Goal: Task Accomplishment & Management: Complete application form

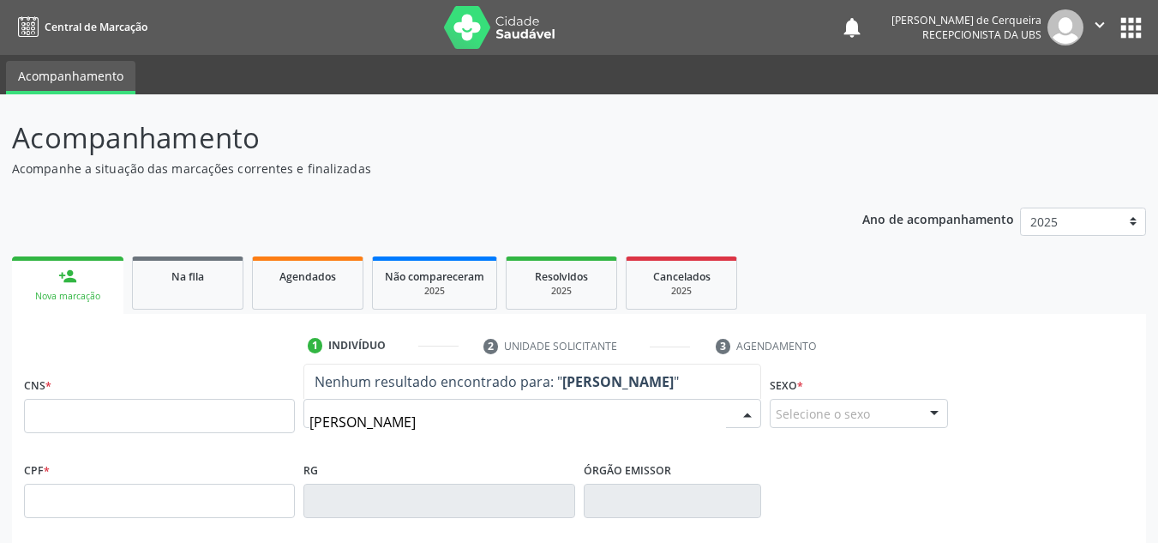
click at [336, 423] on input "[PERSON_NAME]" at bounding box center [517, 422] width 417 height 34
type input "[PERSON_NAME]"
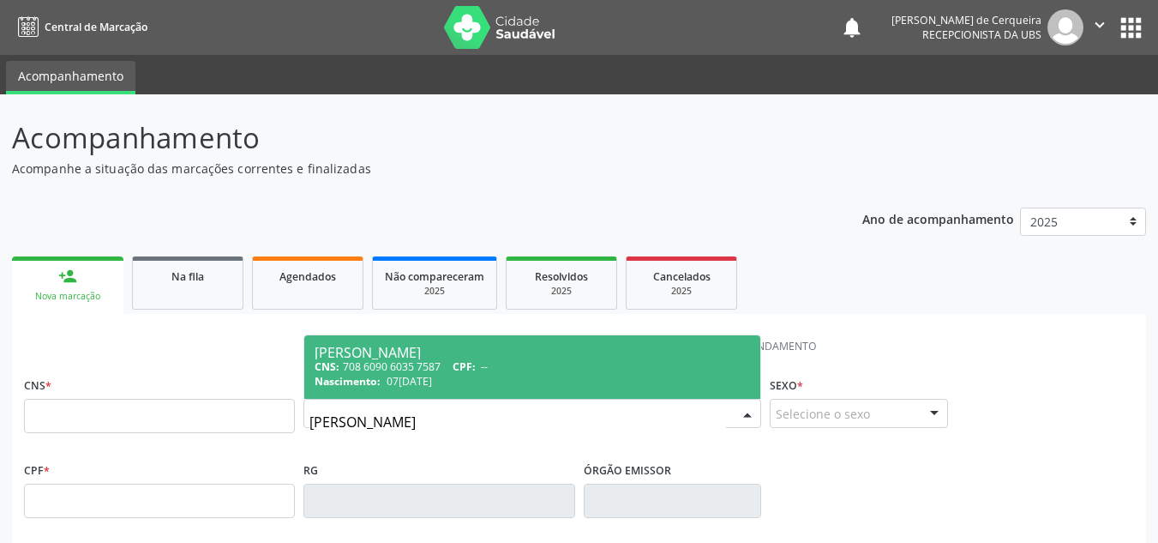
click at [453, 340] on span "[PERSON_NAME] CNS: 708 6090 6035 7587 CPF: -- Nascimento: [DATE]" at bounding box center [532, 366] width 456 height 63
type input "708 6090 6035 7587"
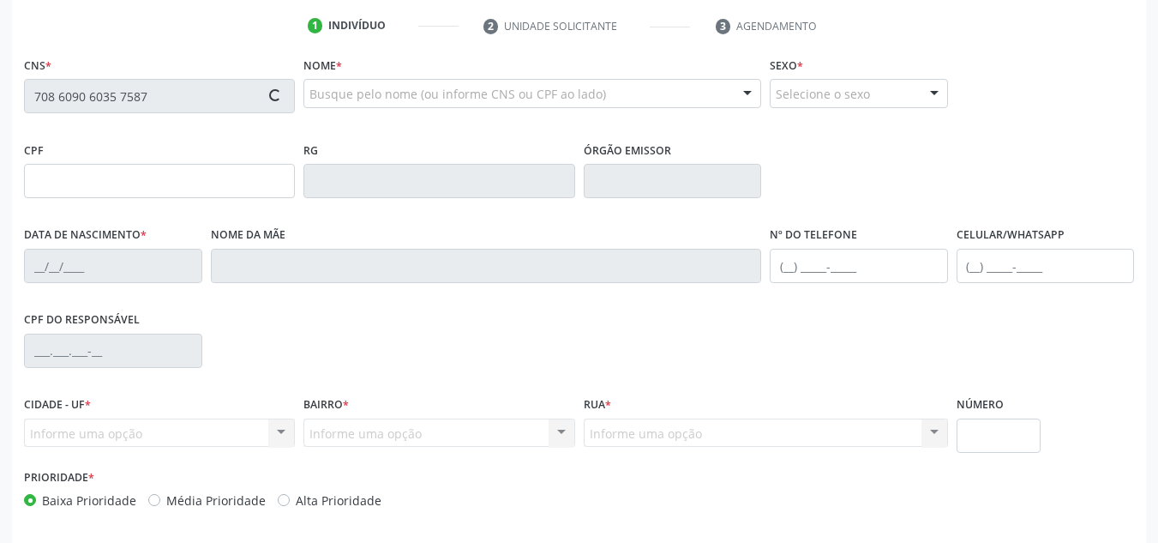
scroll to position [343, 0]
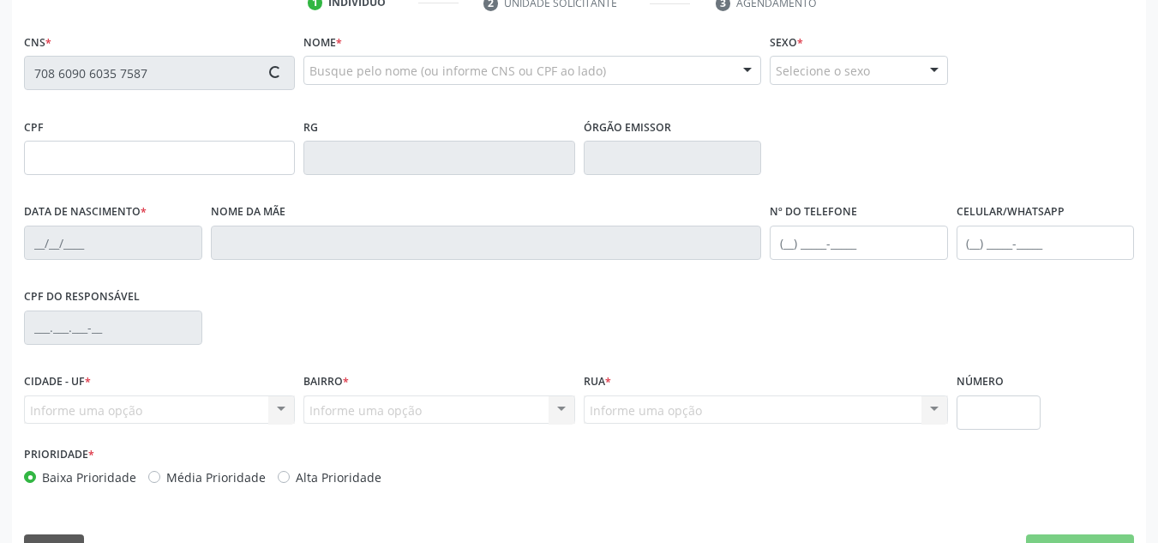
type input "07[DATE]"
type input "Anezia [PERSON_NAME]"
type input "[PHONE_NUMBER]"
type input "S/N"
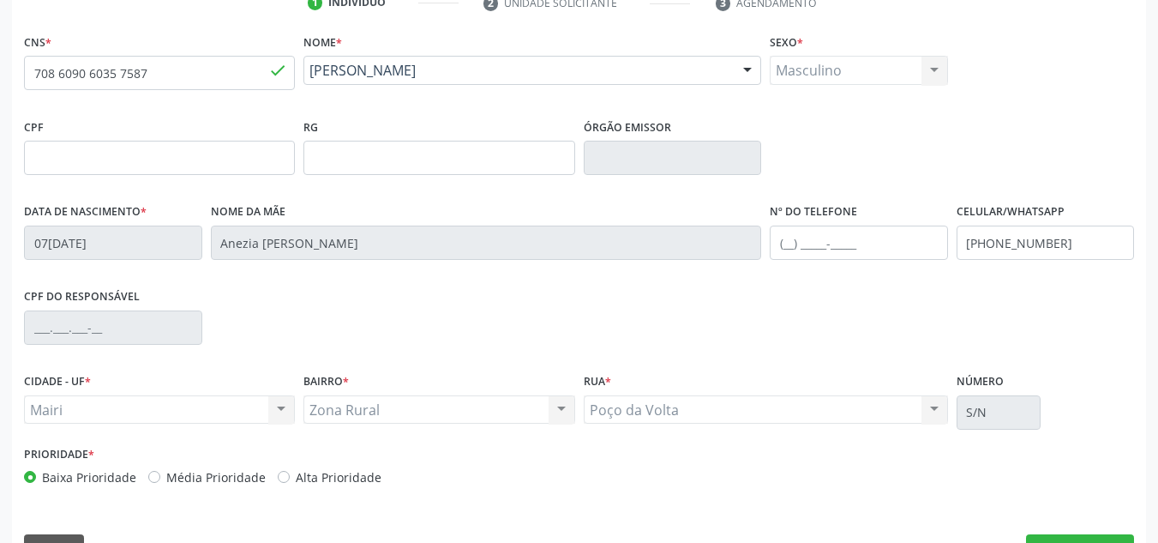
click at [166, 478] on label "Média Prioridade" at bounding box center [215, 477] width 99 height 18
click at [155, 478] on input "Média Prioridade" at bounding box center [154, 475] width 12 height 15
radio input "true"
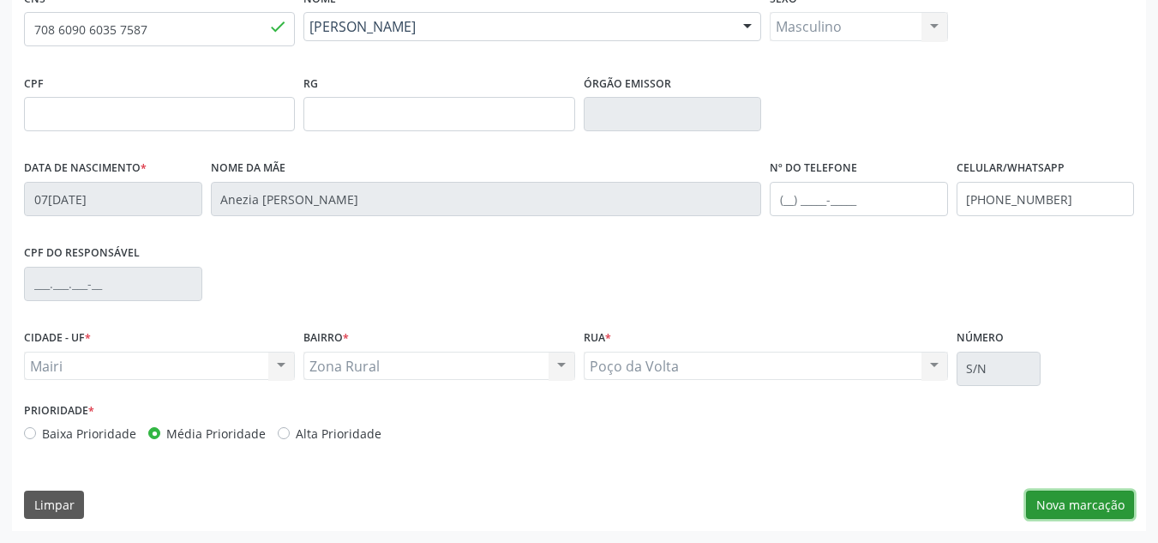
click at [1057, 509] on button "Nova marcação" at bounding box center [1080, 504] width 108 height 29
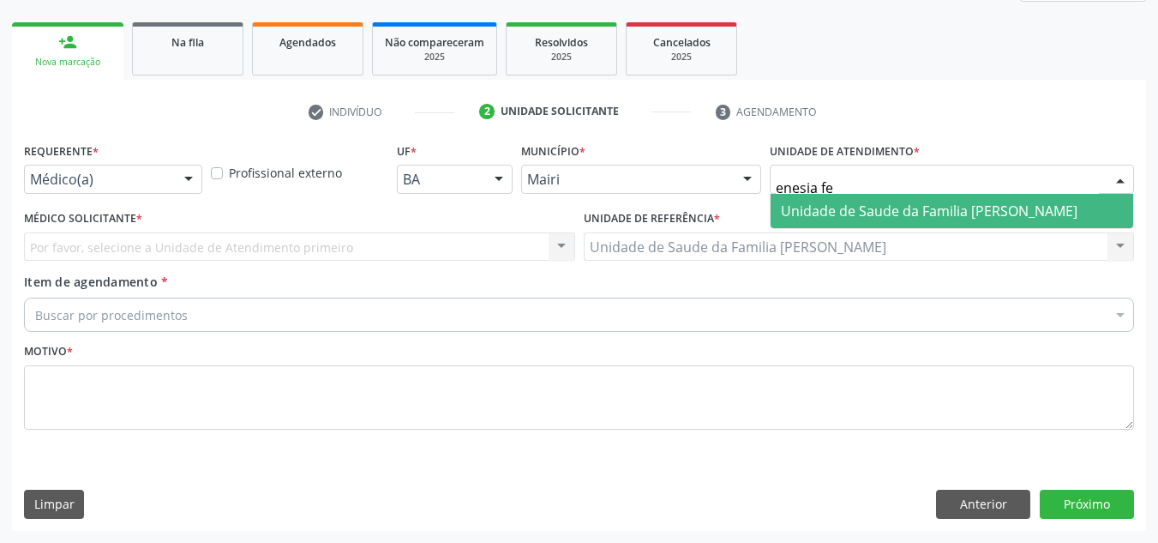
type input "enesia fer"
click at [872, 201] on span "Unidade de Saude da Familia [PERSON_NAME]" at bounding box center [929, 210] width 297 height 19
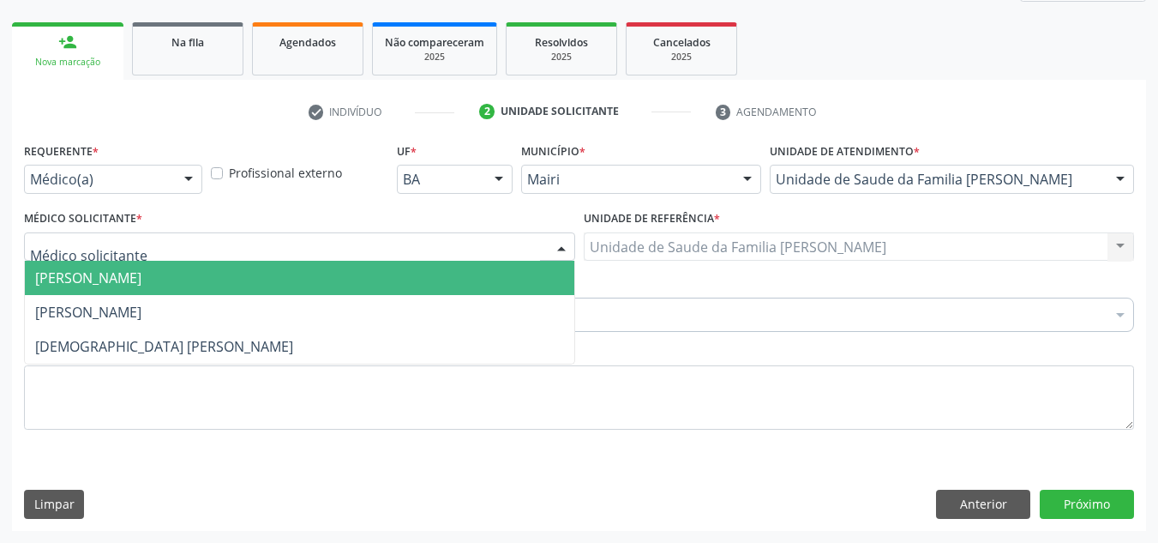
click at [141, 273] on span "[PERSON_NAME]" at bounding box center [88, 277] width 106 height 19
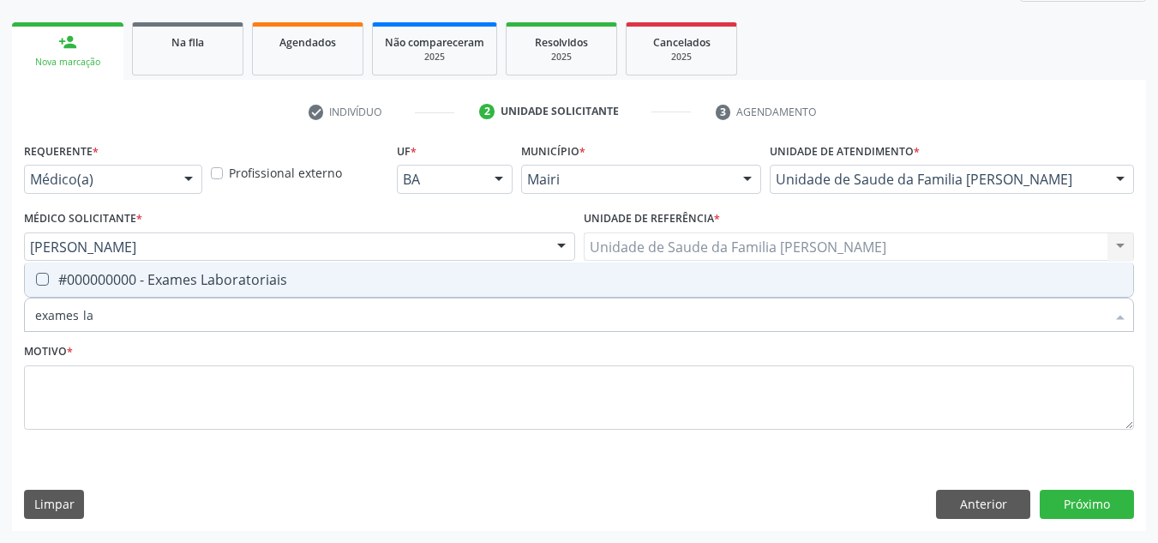
type input "exames lab"
click at [154, 273] on div "#000000000 - Exames Laboratoriais" at bounding box center [579, 280] width 1088 height 14
checkbox Laboratoriais "true"
drag, startPoint x: 137, startPoint y: 304, endPoint x: 18, endPoint y: 338, distance: 123.7
click at [18, 338] on div "Requerente * Médico(a) Médico(a) Enfermeiro(a) Paciente Nenhum resultado encont…" at bounding box center [579, 334] width 1134 height 392
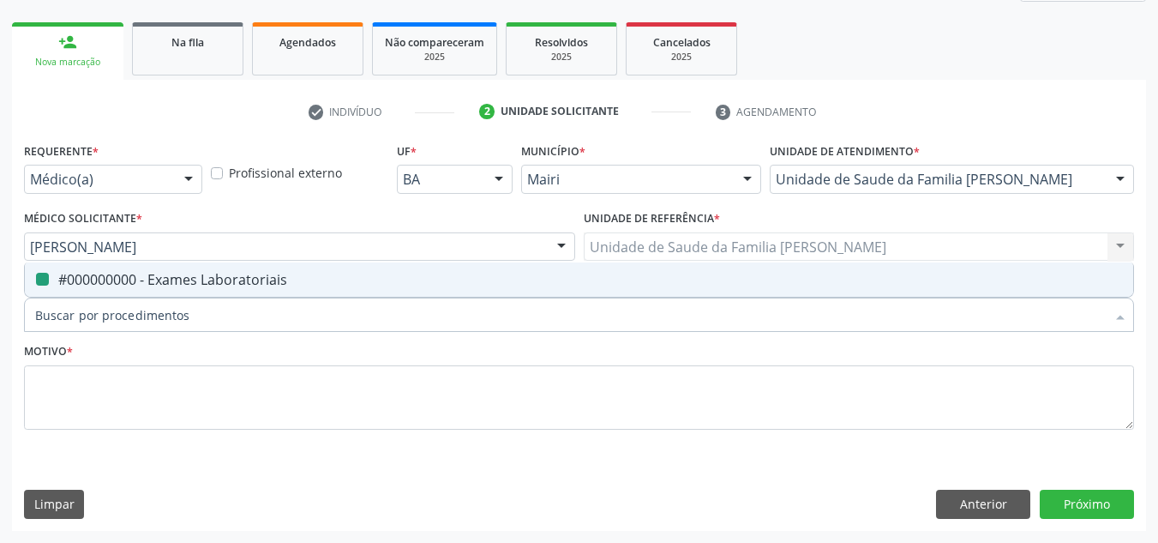
checkbox Laboratoriais "false"
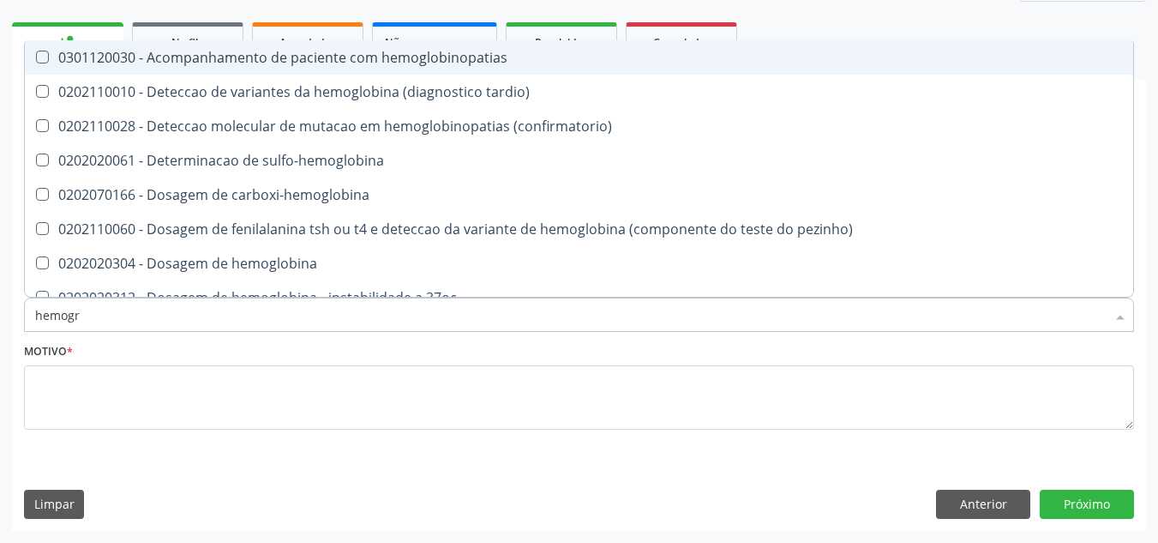
type input "hemogra"
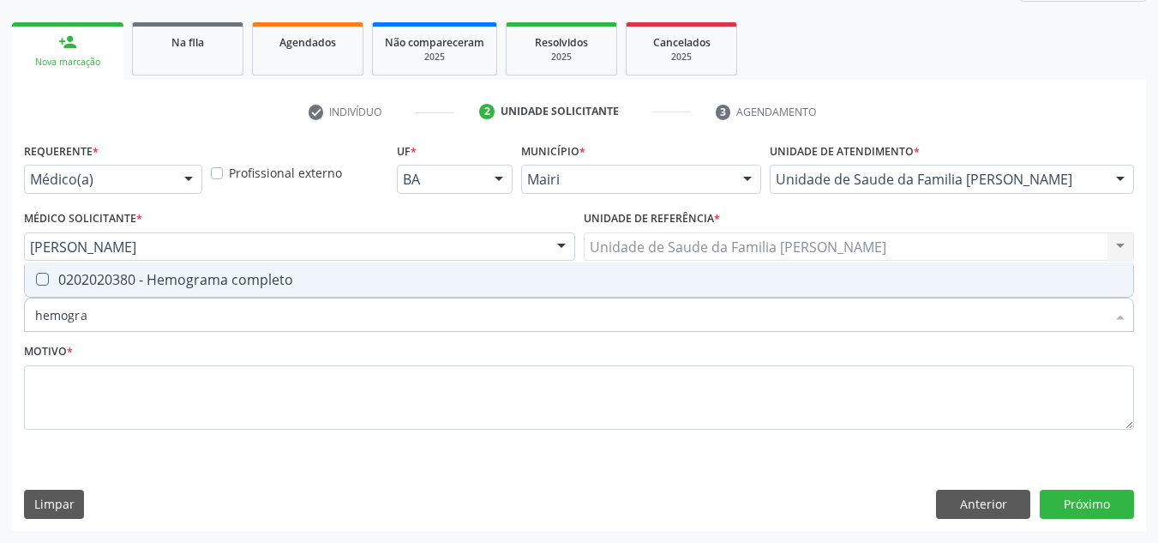
click at [162, 276] on div "0202020380 - Hemograma completo" at bounding box center [579, 280] width 1088 height 14
checkbox completo "true"
drag, startPoint x: 106, startPoint y: 323, endPoint x: 0, endPoint y: 348, distance: 109.2
click at [0, 348] on div "Acompanhamento Acompanhe a situação das marcações correntes e finalizadas Relat…" at bounding box center [579, 201] width 1158 height 682
checkbox completo "false"
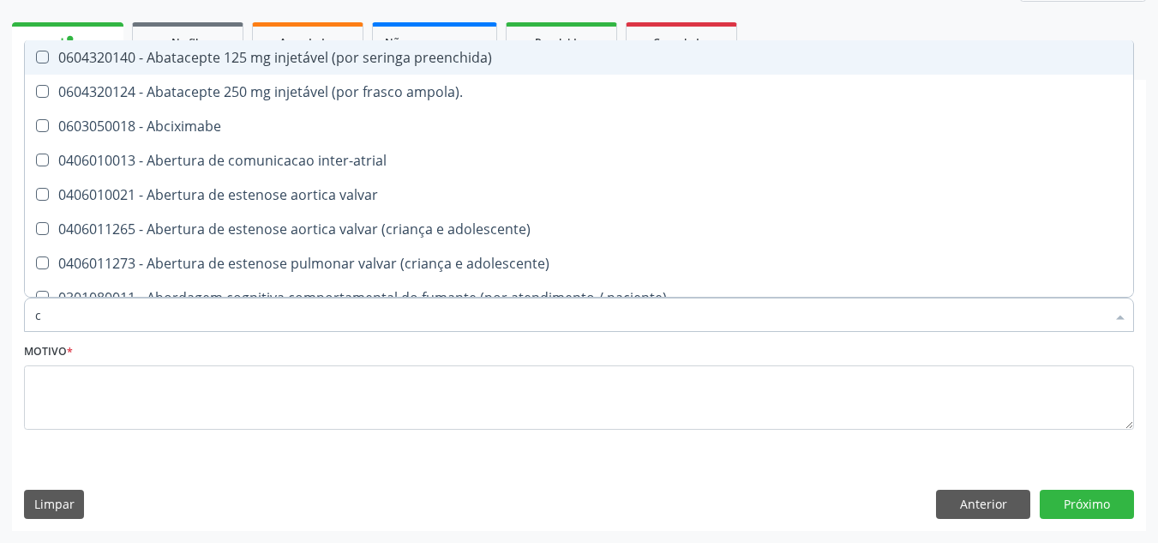
type input "co"
checkbox osseo "true"
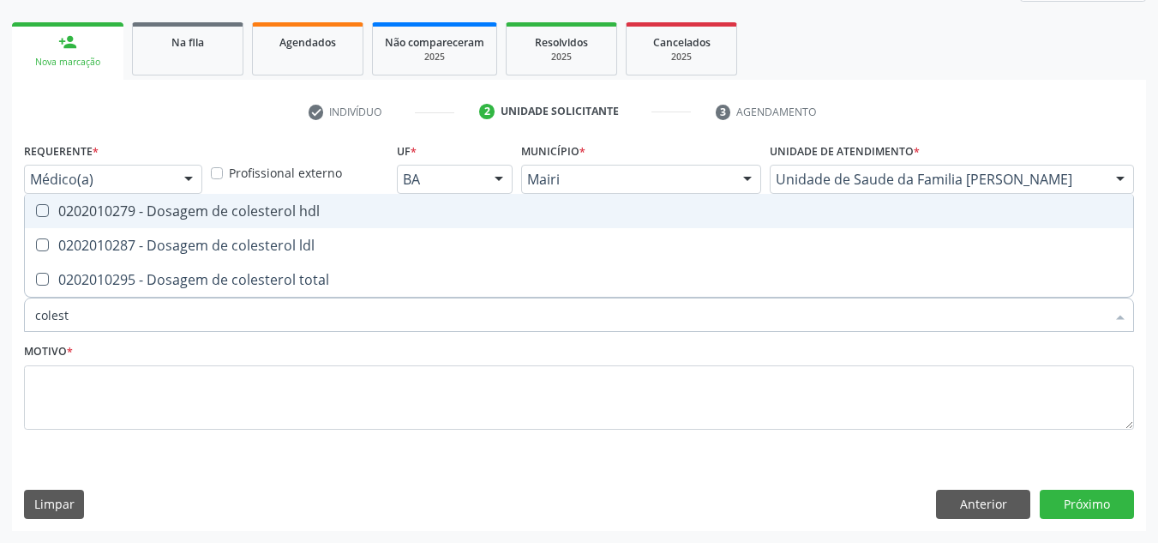
type input "coleste"
click at [81, 218] on div "0202010279 - Dosagem de colesterol hdl" at bounding box center [579, 211] width 1088 height 14
checkbox hdl "true"
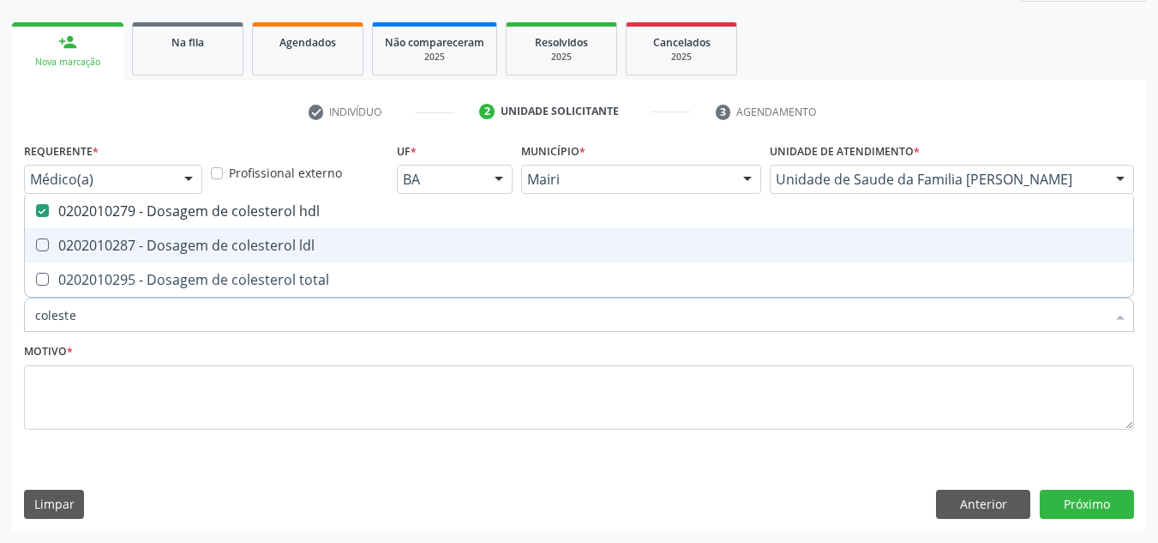
click at [81, 238] on div "0202010287 - Dosagem de colesterol ldl" at bounding box center [579, 245] width 1088 height 14
checkbox ldl "true"
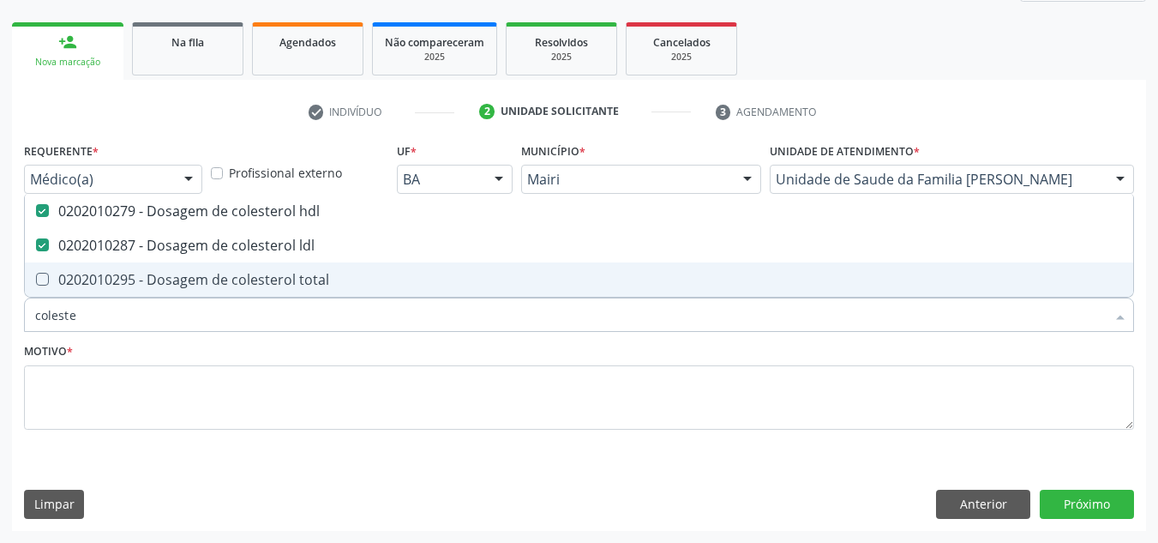
click at [85, 278] on div "0202010295 - Dosagem de colesterol total" at bounding box center [579, 280] width 1088 height 14
checkbox total "true"
drag, startPoint x: 70, startPoint y: 325, endPoint x: 21, endPoint y: 344, distance: 52.4
click at [24, 344] on div "Requerente * Médico(a) Médico(a) Enfermeiro(a) Paciente Nenhum resultado encont…" at bounding box center [579, 295] width 1110 height 315
checkbox hdl "false"
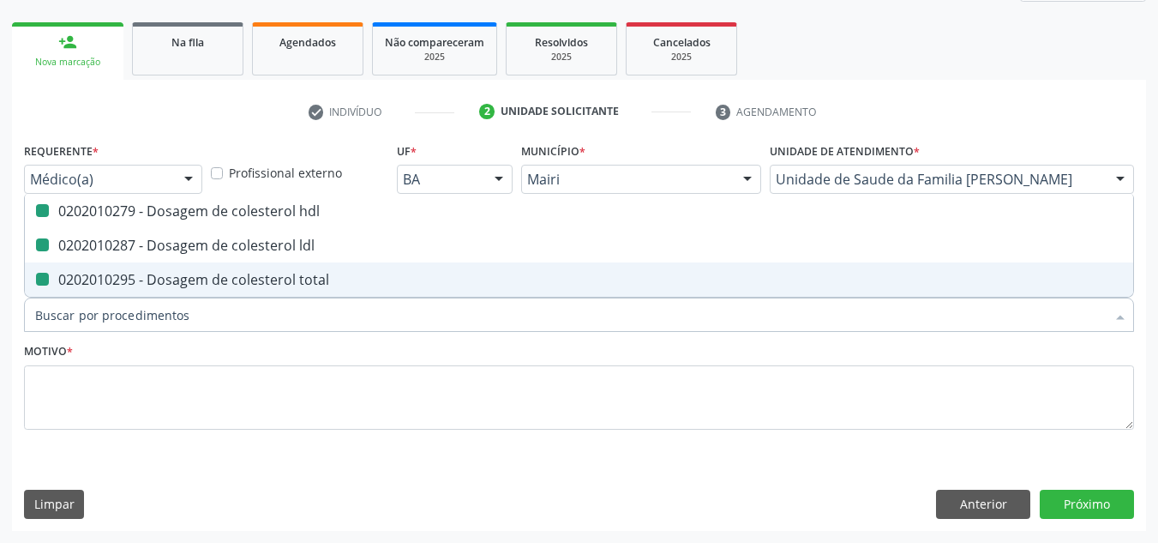
checkbox ldl "false"
checkbox total "false"
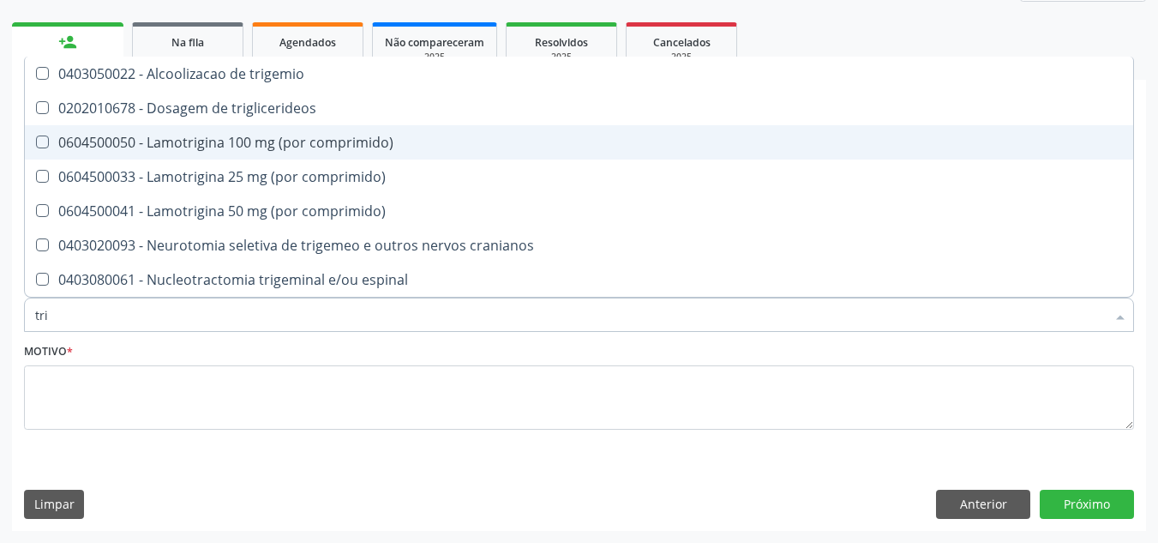
type input "trig"
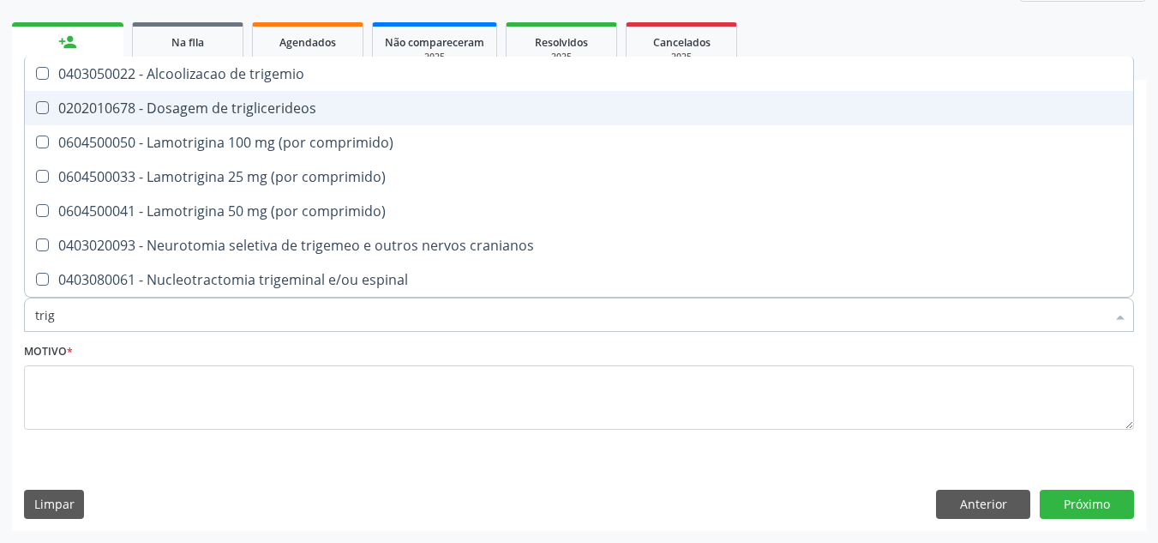
click at [192, 111] on div "0202010678 - Dosagem de triglicerideos" at bounding box center [579, 108] width 1088 height 14
checkbox triglicerideos "true"
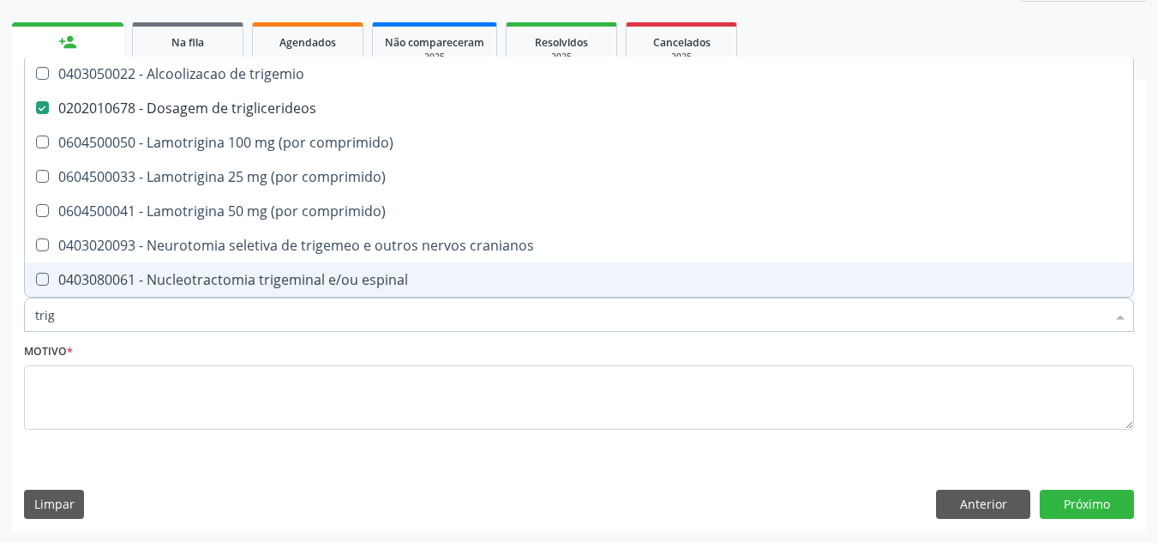
drag, startPoint x: 75, startPoint y: 323, endPoint x: 0, endPoint y: 330, distance: 75.7
click at [0, 343] on div "Acompanhamento Acompanhe a situação das marcações correntes e finalizadas Relat…" at bounding box center [579, 201] width 1158 height 682
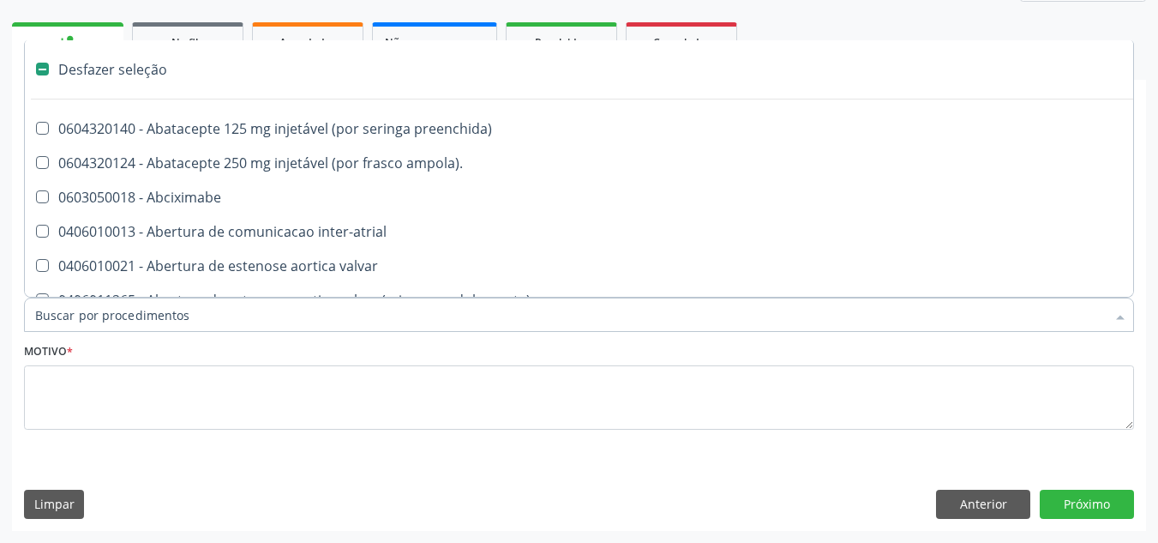
checkbox ampola\)\ "false"
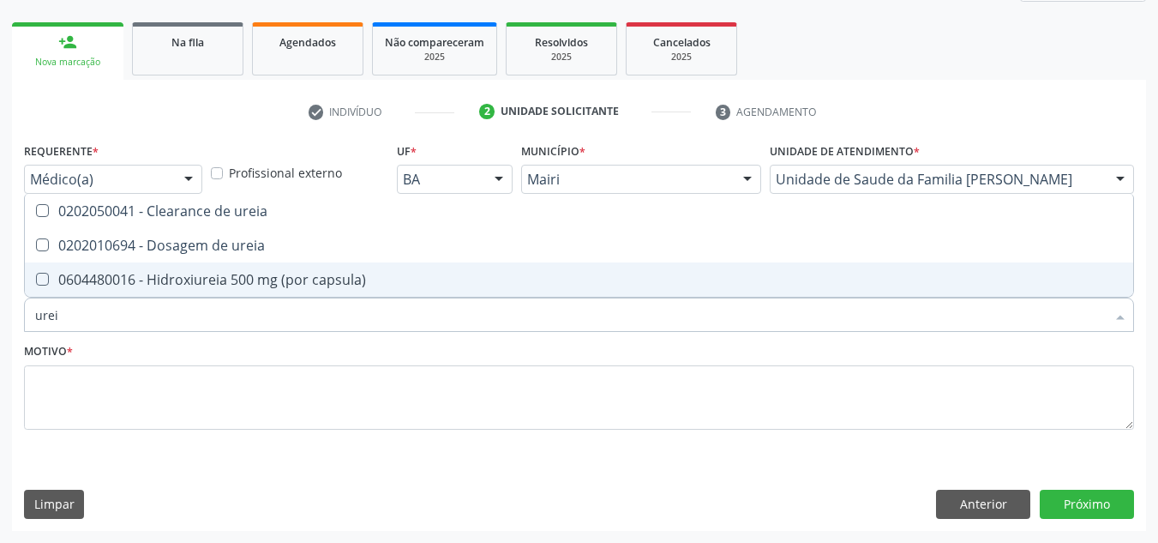
type input "ureia"
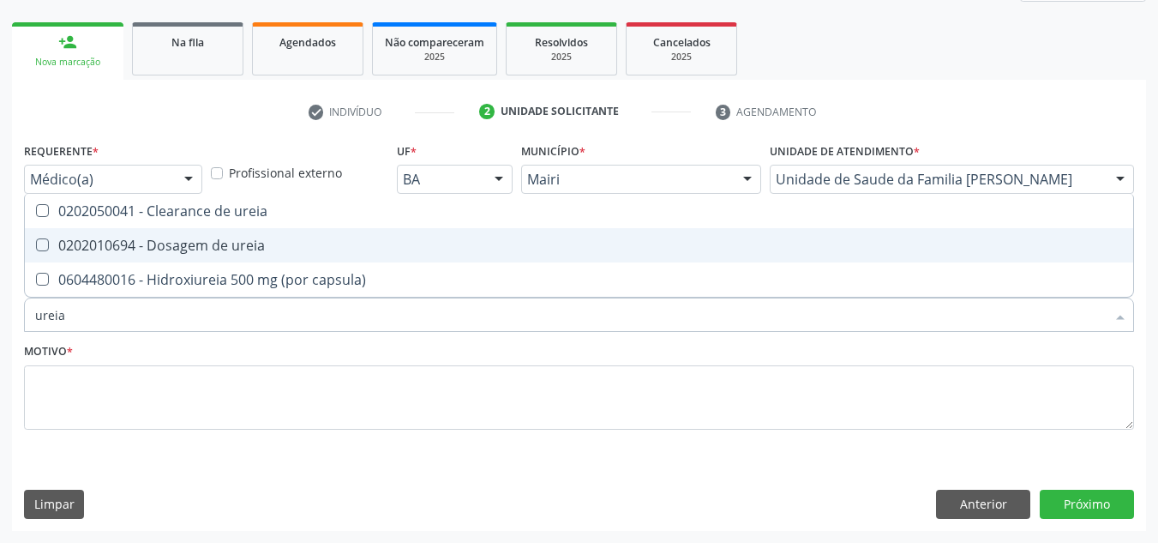
click at [175, 242] on div "0202010694 - Dosagem de ureia" at bounding box center [579, 245] width 1088 height 14
checkbox ureia "true"
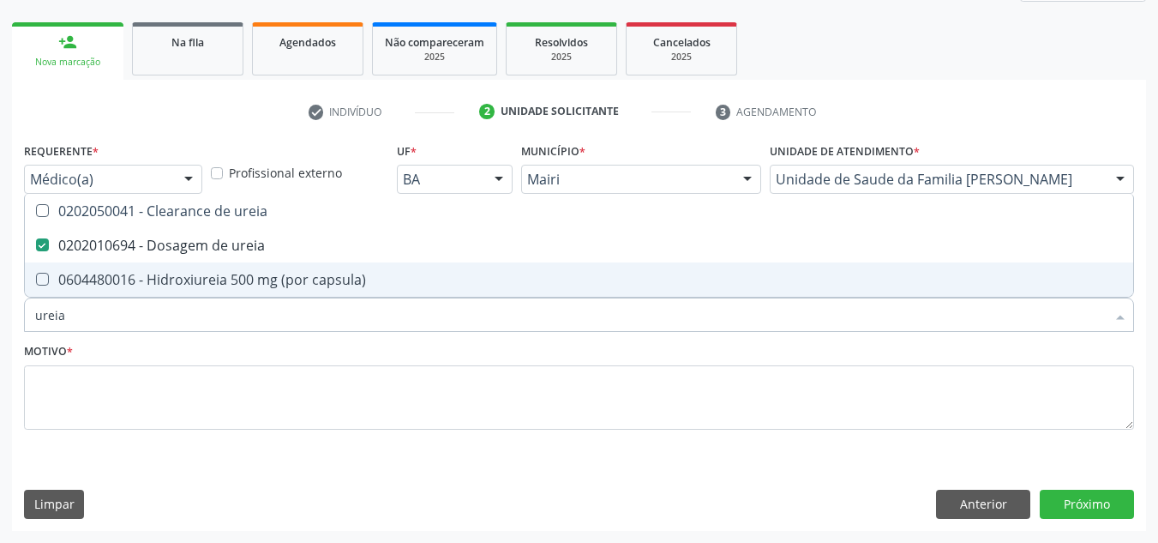
drag, startPoint x: 83, startPoint y: 330, endPoint x: 0, endPoint y: 356, distance: 87.0
click at [0, 356] on div "Acompanhamento Acompanhe a situação das marcações correntes e finalizadas Relat…" at bounding box center [579, 201] width 1158 height 682
checkbox ureia "false"
type input "creatinin"
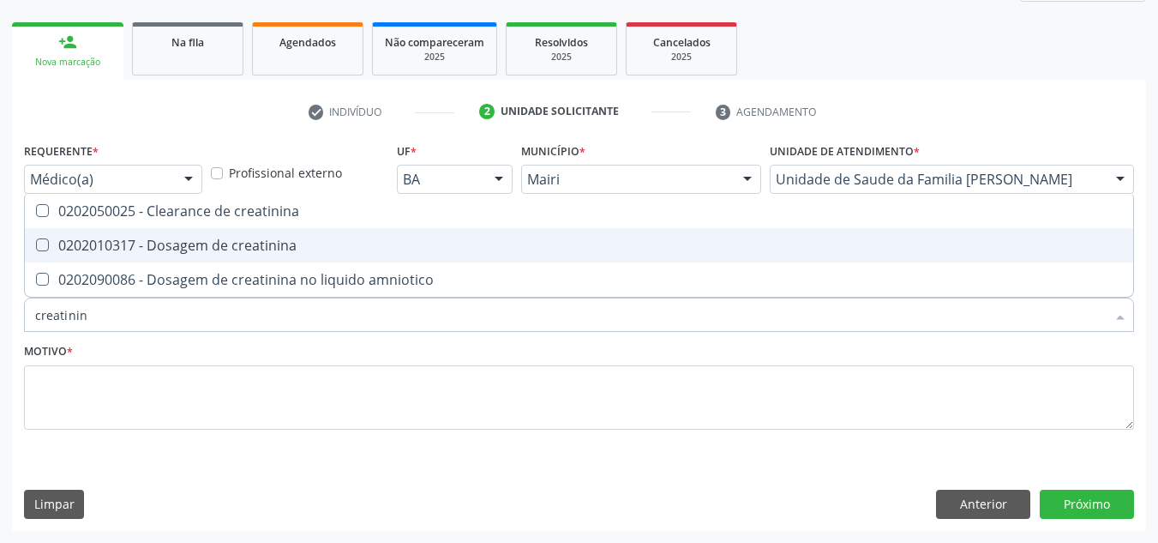
click at [130, 235] on span "0202010317 - Dosagem de creatinina" at bounding box center [579, 245] width 1108 height 34
checkbox creatinina "true"
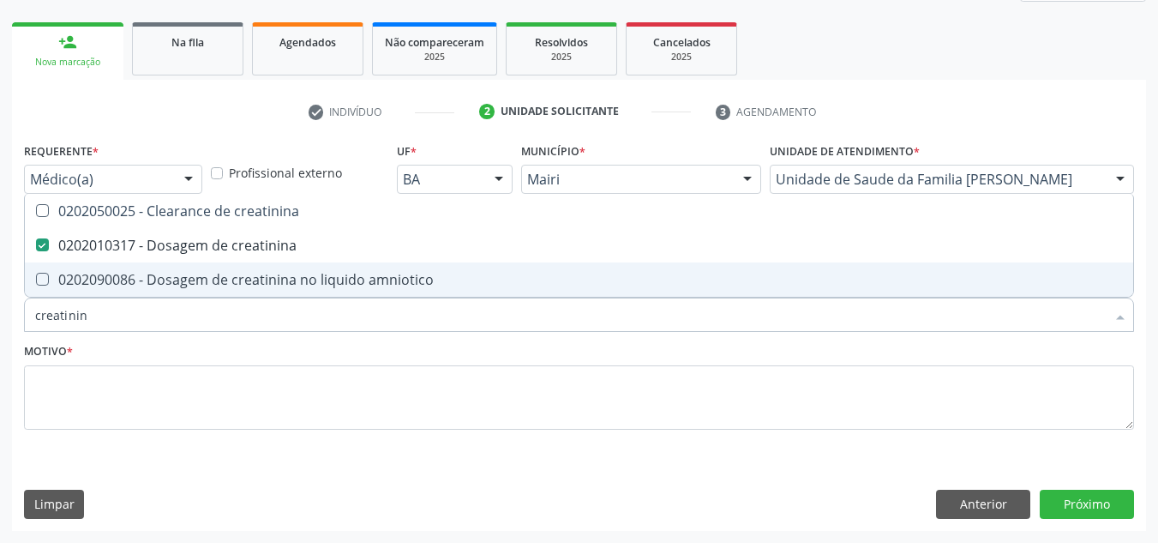
drag, startPoint x: 92, startPoint y: 324, endPoint x: 0, endPoint y: 386, distance: 110.5
click at [0, 386] on div "Acompanhamento Acompanhe a situação das marcações correntes e finalizadas Relat…" at bounding box center [579, 201] width 1158 height 682
checkbox creatinina "false"
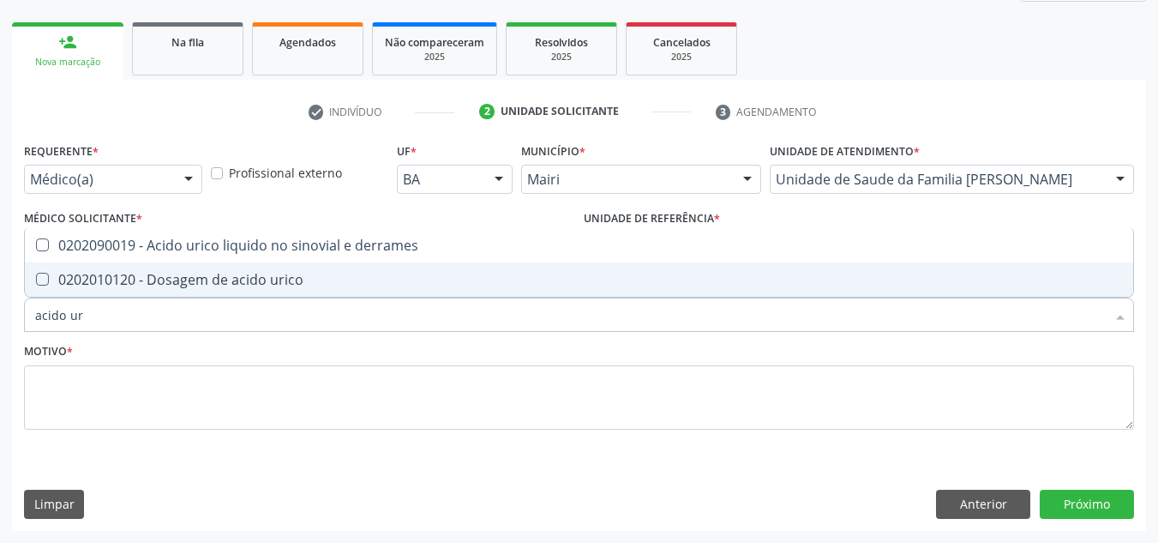
type input "acido uri"
click at [95, 286] on div "0202010120 - Dosagem de acido urico" at bounding box center [579, 280] width 1088 height 14
checkbox urico "true"
drag, startPoint x: 96, startPoint y: 306, endPoint x: 0, endPoint y: 373, distance: 117.0
click at [0, 373] on div "Acompanhamento Acompanhe a situação das marcações correntes e finalizadas Relat…" at bounding box center [579, 201] width 1158 height 682
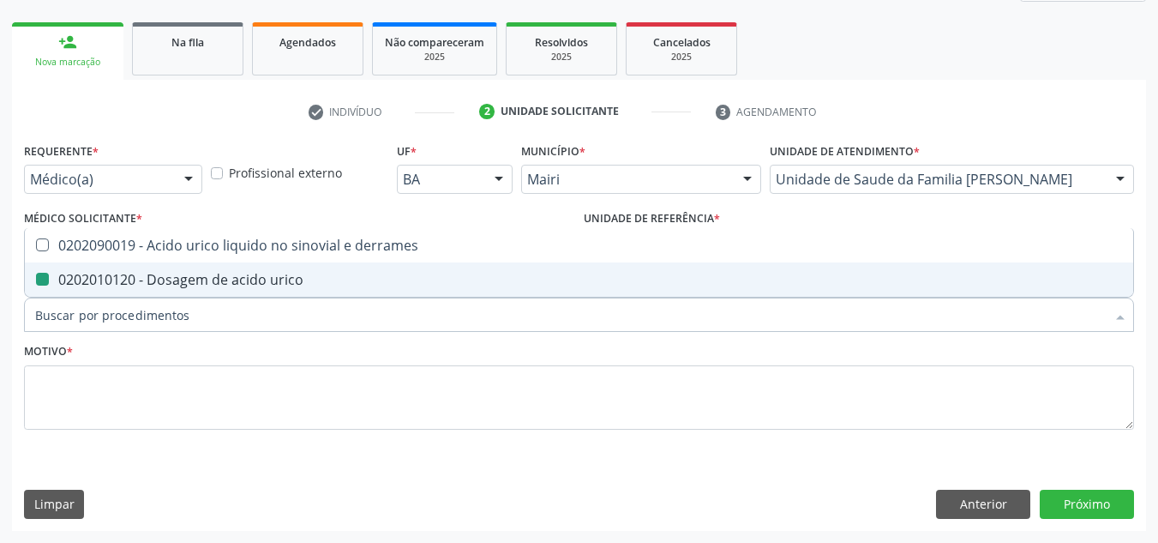
checkbox urico "false"
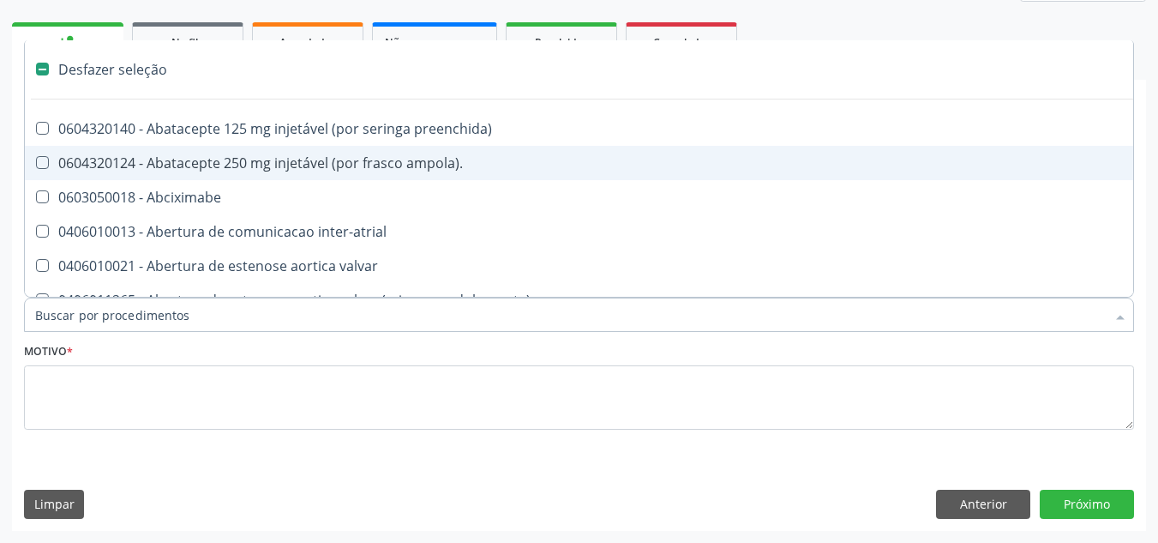
type input "g"
checkbox pleuroscopia\) "true"
checkbox inalante\) "true"
checkbox bilateral "true"
checkbox Bursectomia "true"
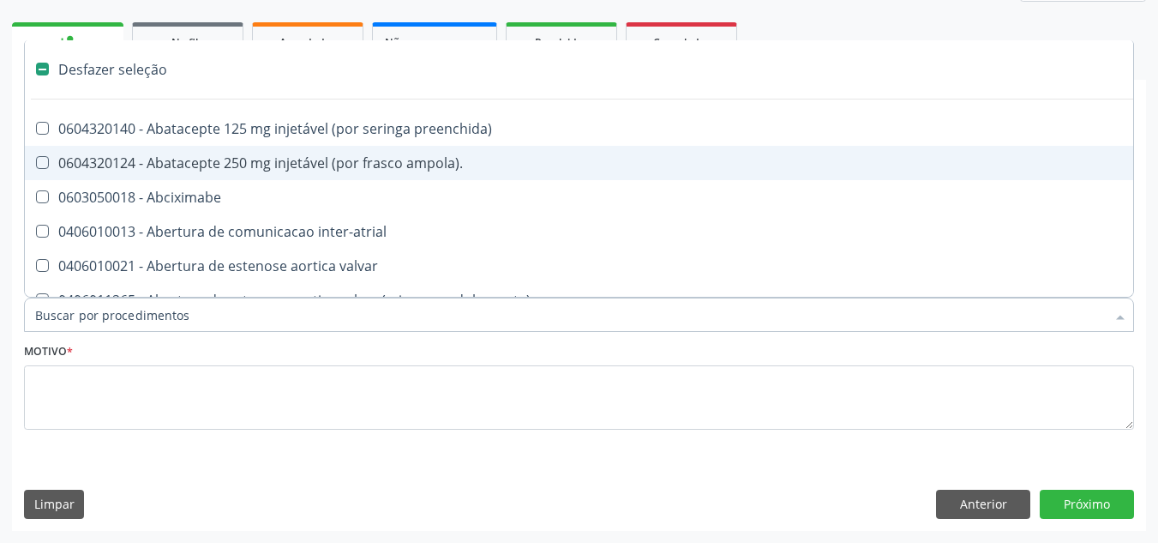
checkbox hospitais "true"
checkbox projecoes\) "true"
checkbox 67 "true"
checkbox adolescente\) "true"
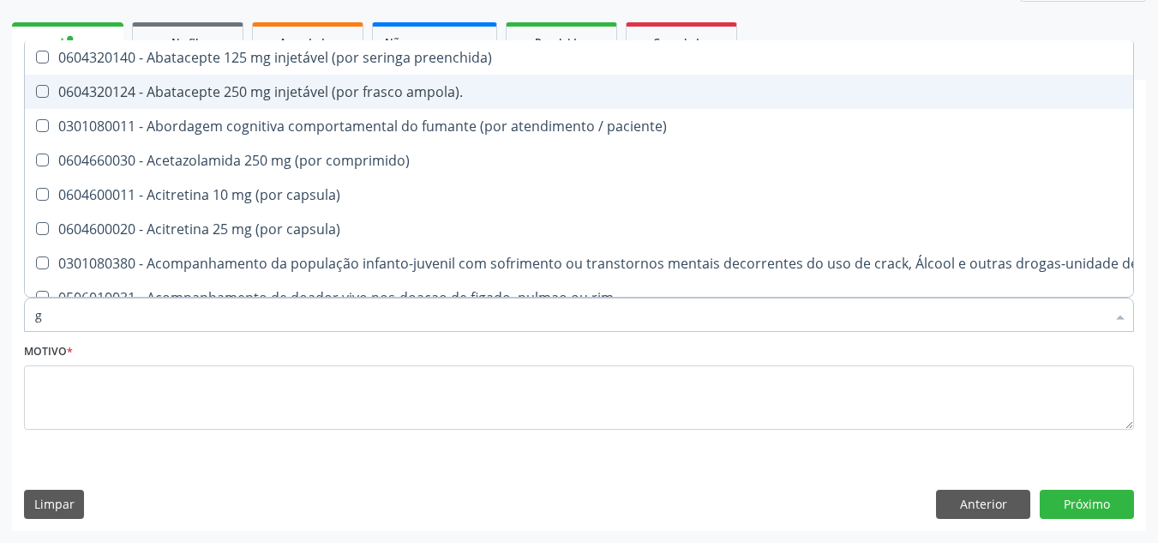
type input "gl"
checkbox pé\) "true"
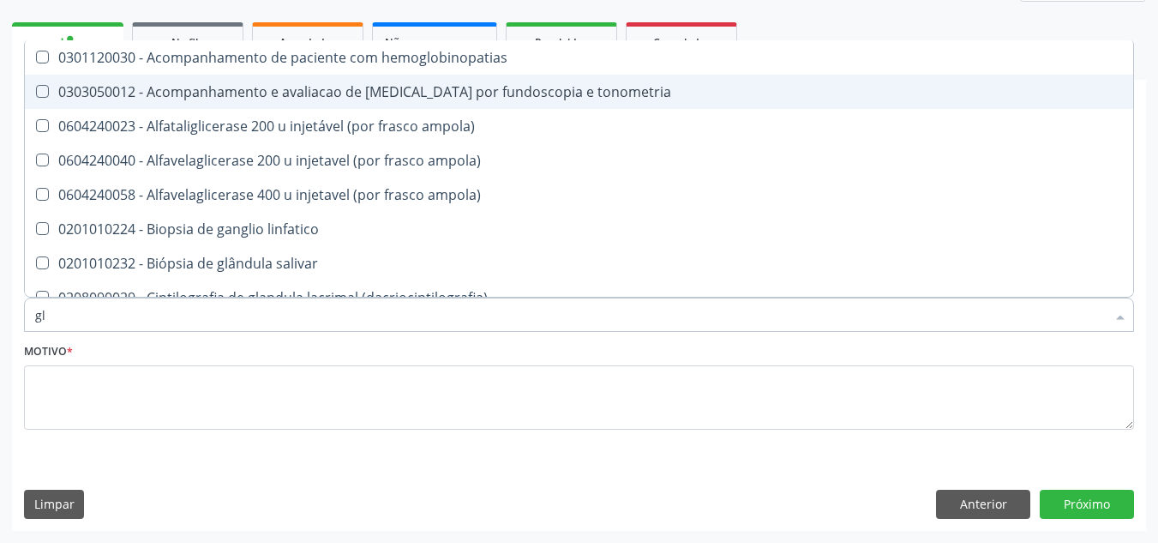
type input "gli"
checkbox globular "true"
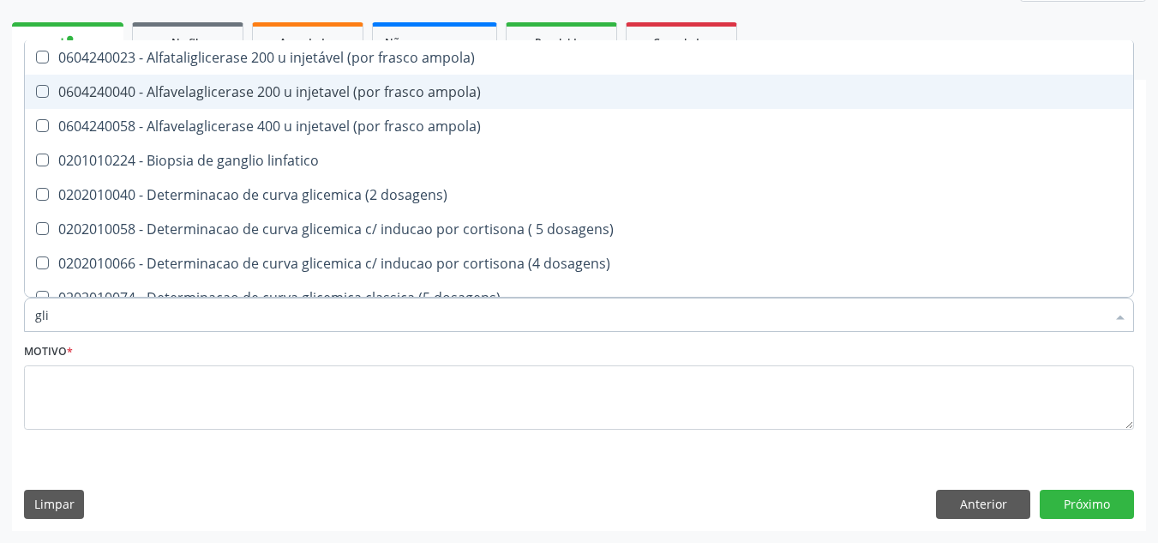
type input "glic"
checkbox glicosilada "true"
checkbox triglicerideos "false"
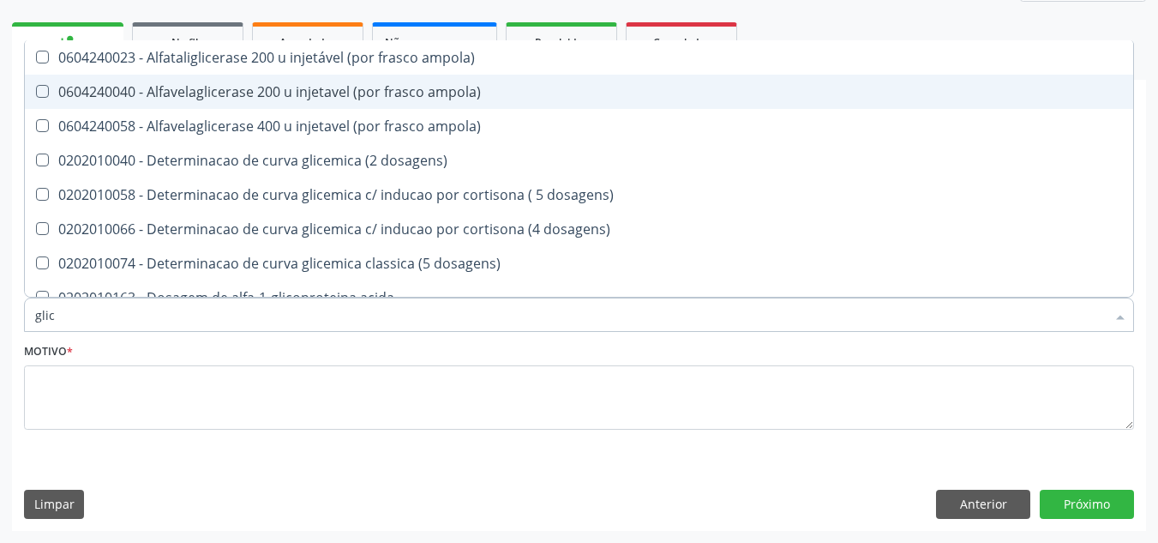
type input "glice"
checkbox acida "true"
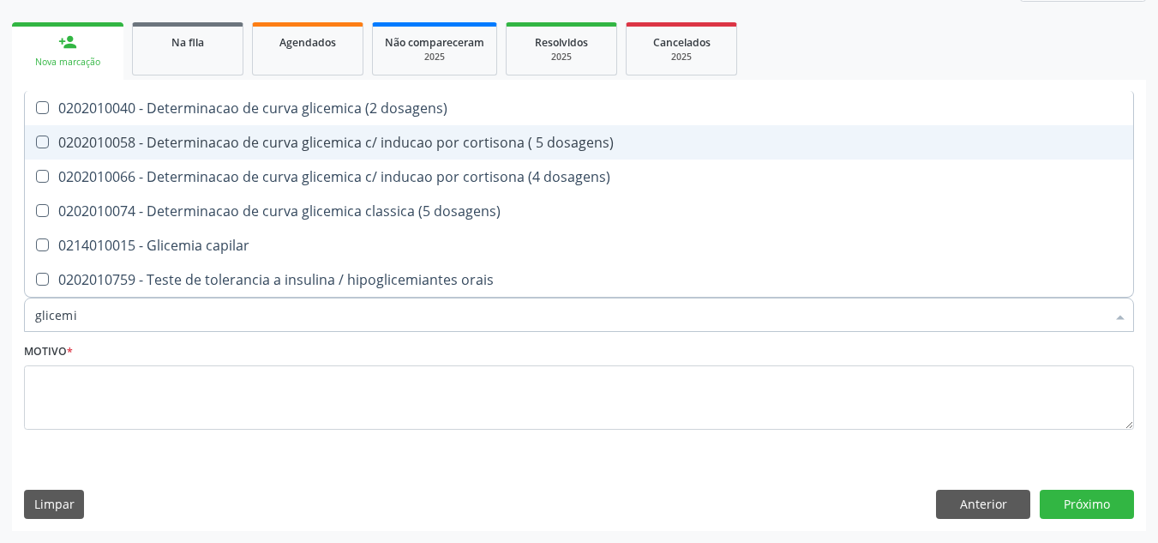
type input "glicemia"
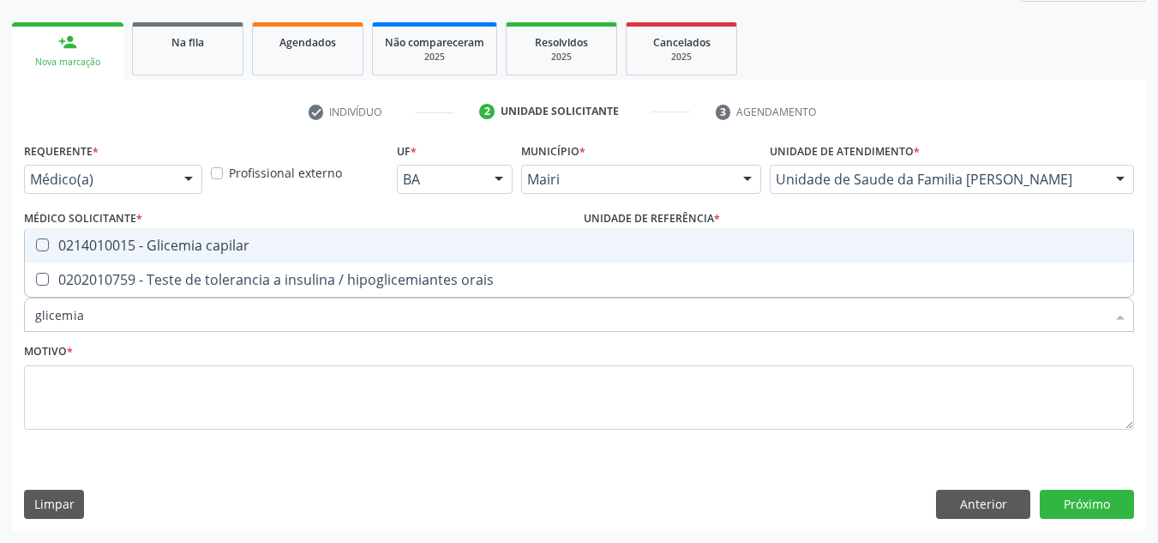
drag, startPoint x: 85, startPoint y: 238, endPoint x: 103, endPoint y: 281, distance: 46.5
click at [91, 255] on span "0214010015 - Glicemia capilar" at bounding box center [579, 245] width 1108 height 34
checkbox capilar "true"
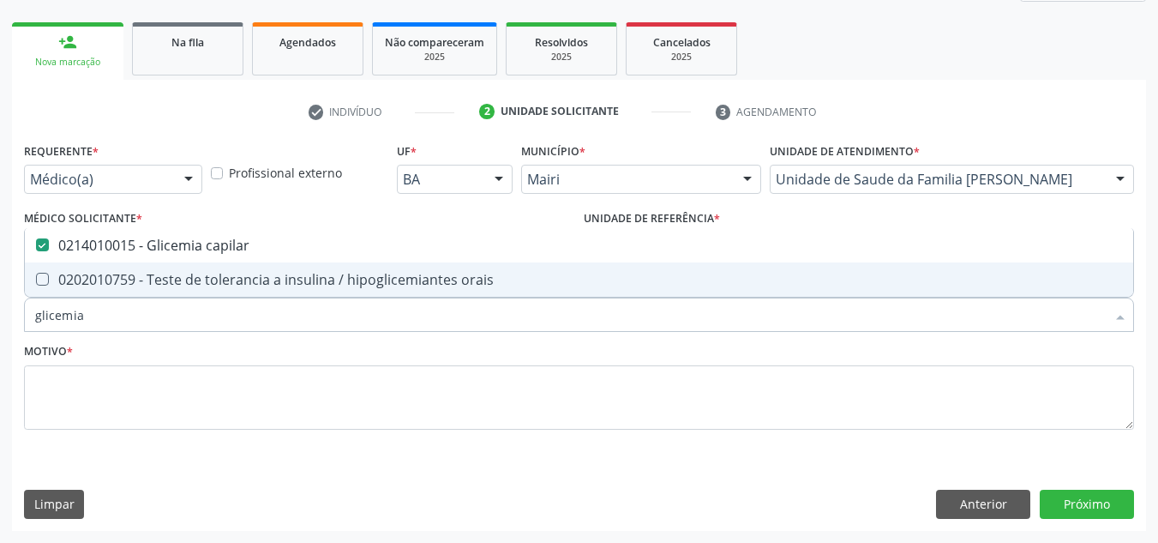
drag, startPoint x: 107, startPoint y: 304, endPoint x: 0, endPoint y: 350, distance: 116.4
click at [0, 350] on div "Acompanhamento Acompanhe a situação das marcações correntes e finalizadas Relat…" at bounding box center [579, 201] width 1158 height 682
checkbox capilar "false"
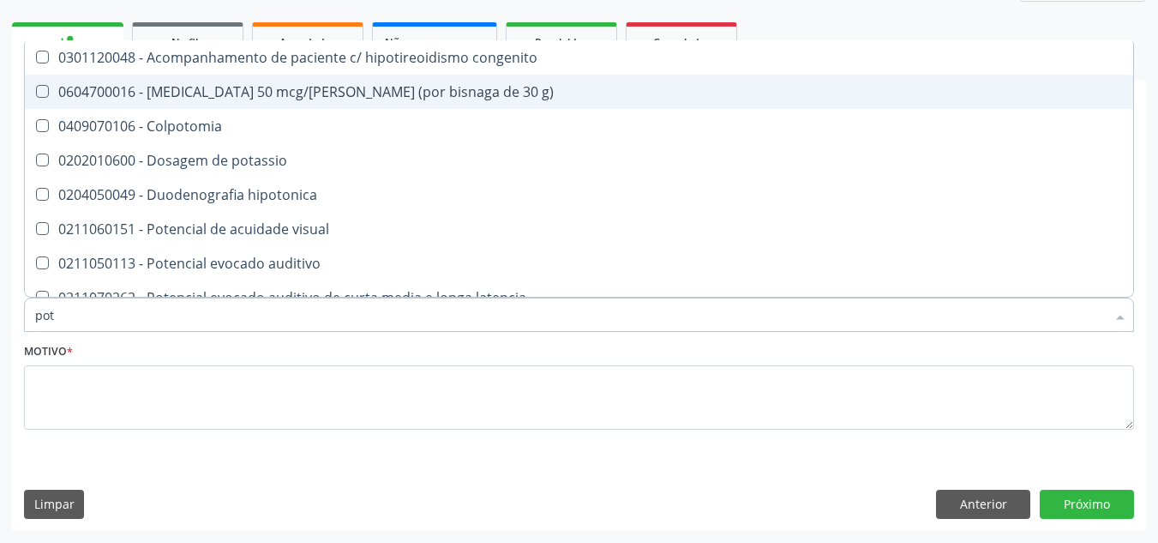
type input "pota"
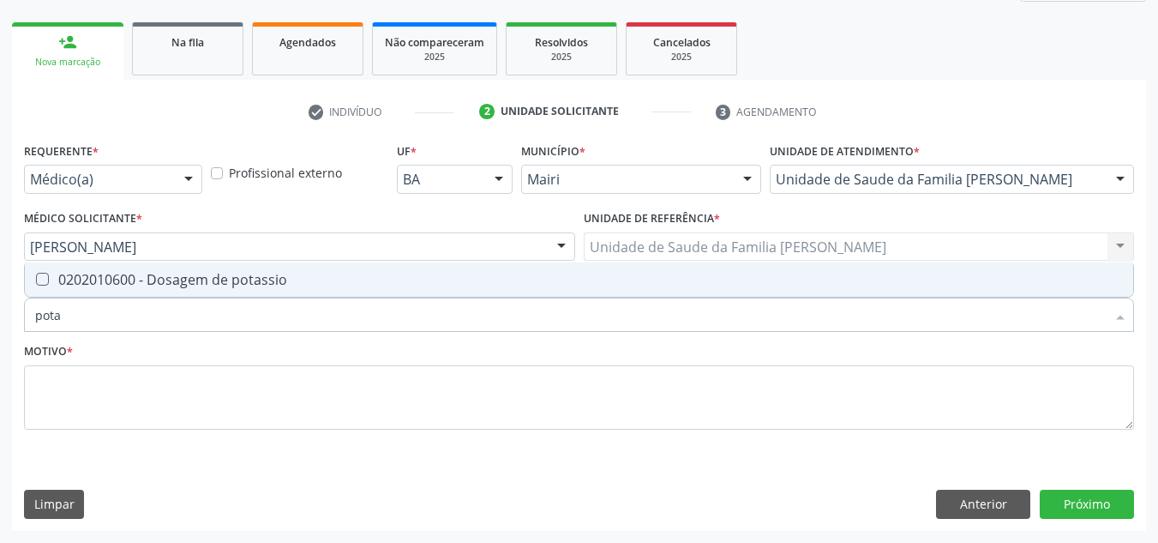
click at [99, 279] on div "0202010600 - Dosagem de potassio" at bounding box center [579, 280] width 1088 height 14
checkbox potassio "true"
drag, startPoint x: 91, startPoint y: 306, endPoint x: 3, endPoint y: 329, distance: 90.4
click at [3, 329] on div "Acompanhamento Acompanhe a situação das marcações correntes e finalizadas Relat…" at bounding box center [579, 201] width 1158 height 682
checkbox potassio "false"
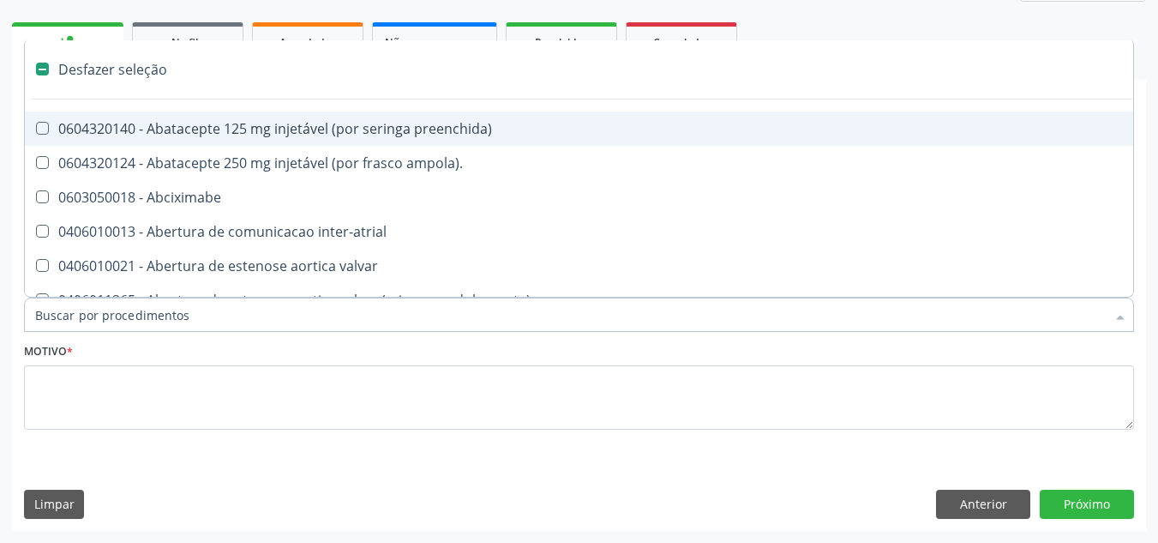
type input "s"
checkbox retalho "true"
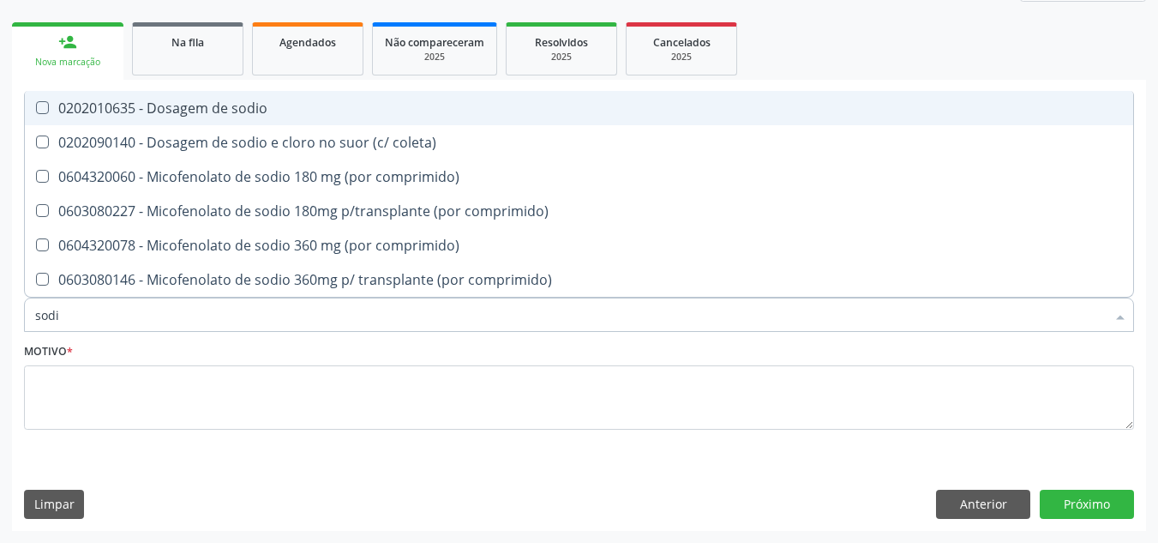
type input "sodio"
drag, startPoint x: 109, startPoint y: 111, endPoint x: 111, endPoint y: 174, distance: 62.6
click at [111, 125] on ul "Desfazer seleção 0202010635 - Dosagem de sodio 0202090140 - Dosagem de sodio e …" at bounding box center [579, 194] width 1108 height 206
click at [71, 105] on div "0202010635 - Dosagem de sodio" at bounding box center [579, 108] width 1088 height 14
checkbox sodio "true"
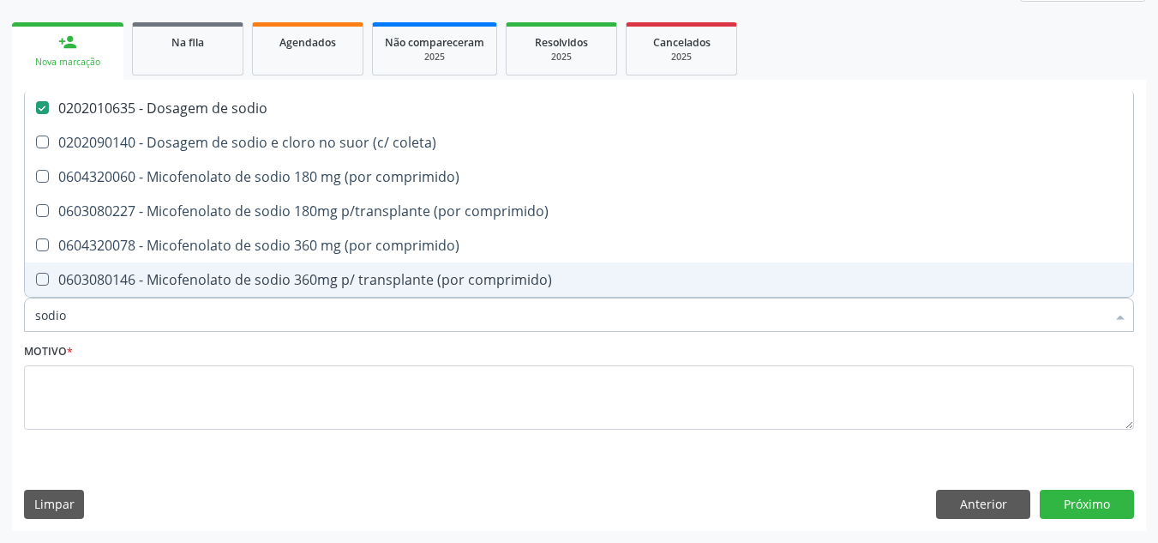
click at [0, 341] on div "Acompanhamento Acompanhe a situação das marcações correntes e finalizadas Relat…" at bounding box center [579, 201] width 1158 height 682
checkbox sodio "false"
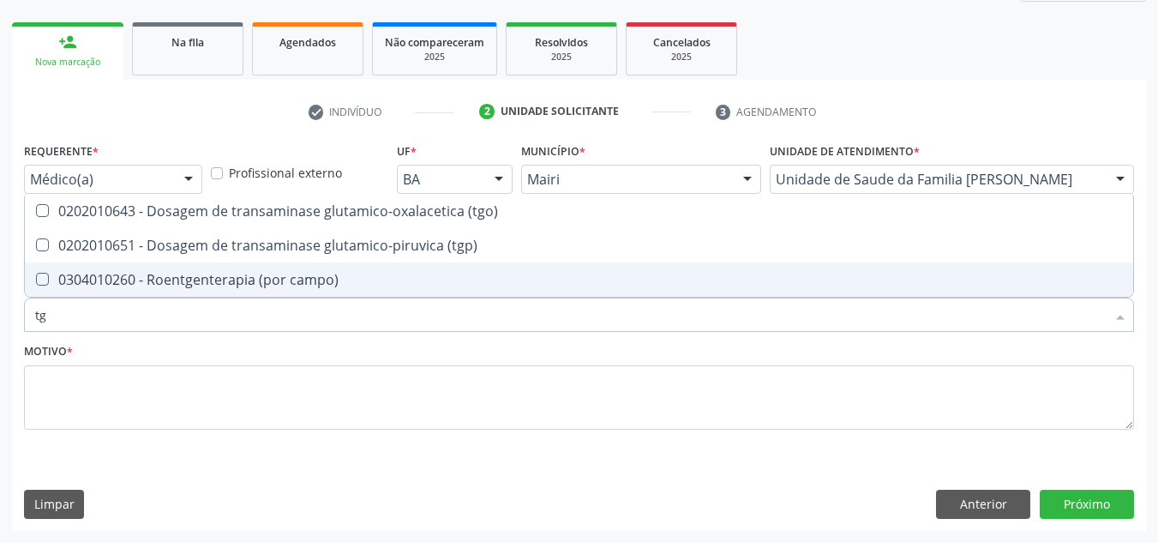
type input "tgo"
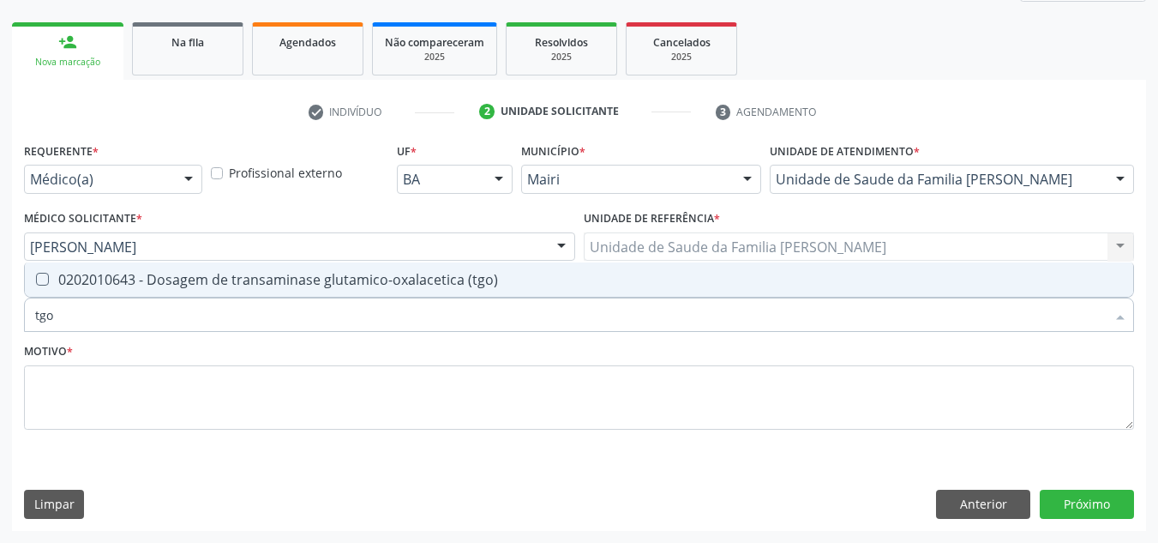
click at [112, 264] on span "0202010643 - Dosagem de transaminase glutamico-oxalacetica (tgo)" at bounding box center [579, 279] width 1108 height 34
checkbox \(tgo\) "true"
drag, startPoint x: 92, startPoint y: 326, endPoint x: 0, endPoint y: 345, distance: 93.6
click at [0, 345] on div "Acompanhamento Acompanhe a situação das marcações correntes e finalizadas Relat…" at bounding box center [579, 201] width 1158 height 682
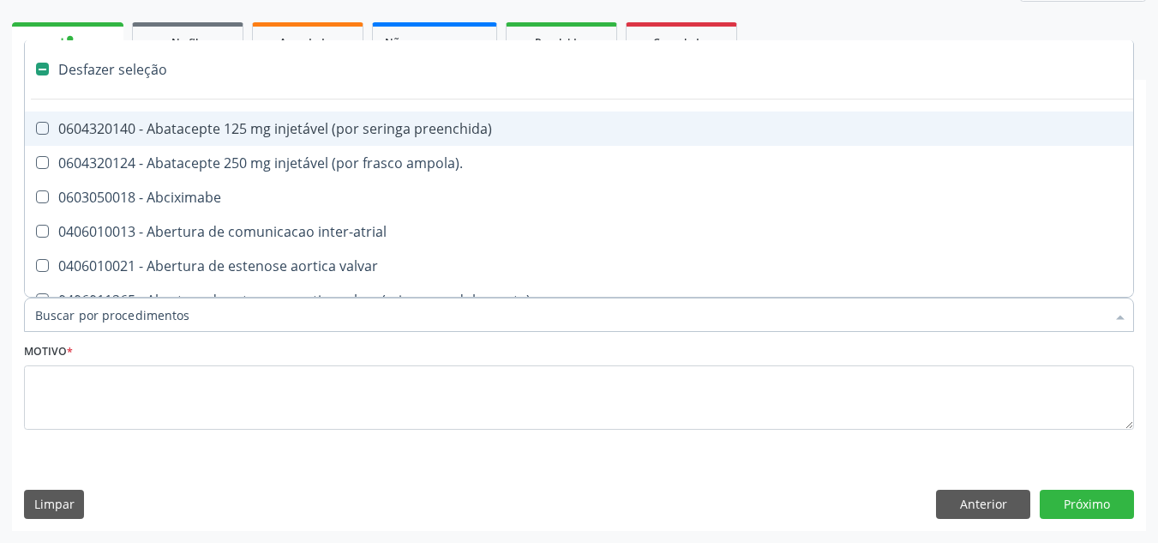
checkbox preenchida\) "false"
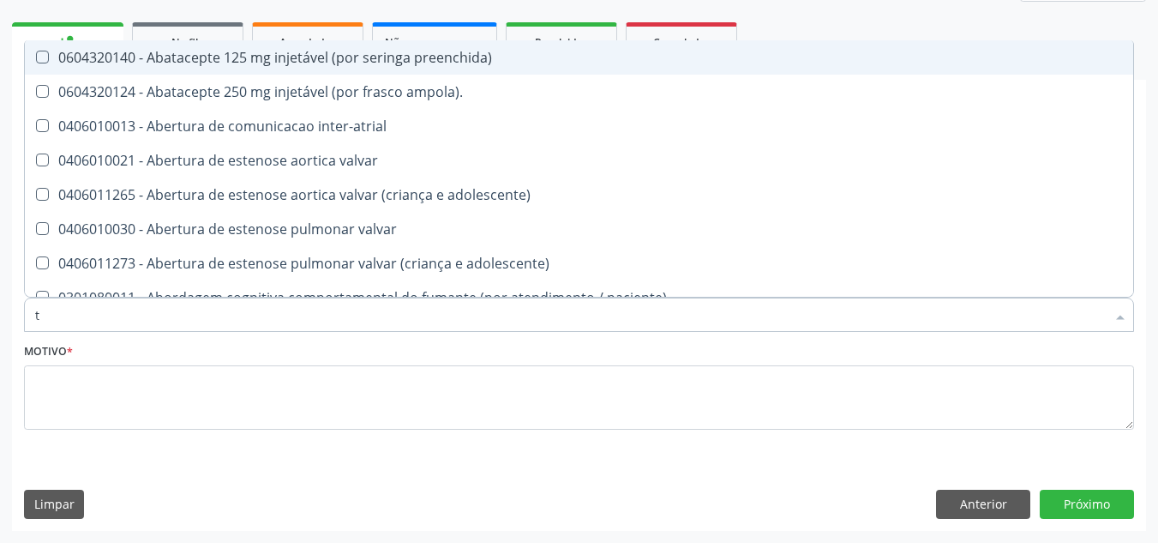
type input "tg"
checkbox preenchida\) "true"
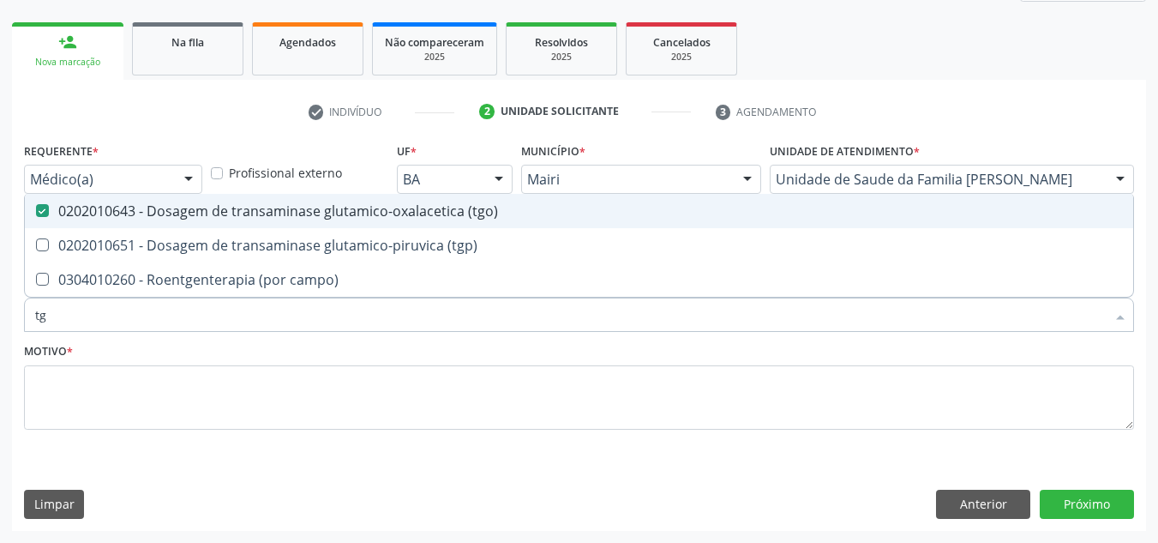
type input "tgp"
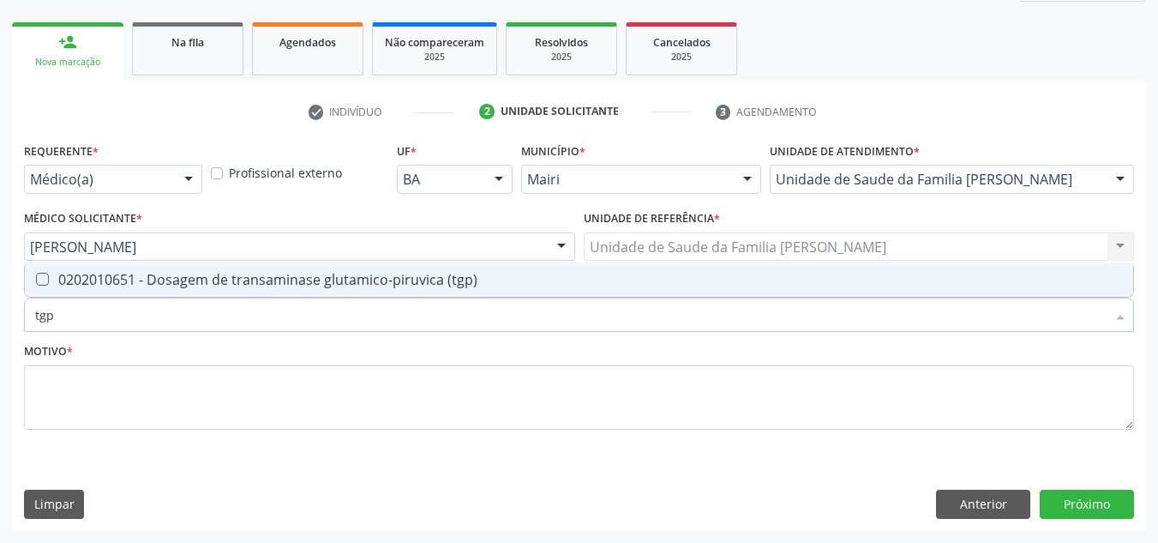
click at [99, 273] on div "0202010651 - Dosagem de transaminase glutamico-piruvica (tgp)" at bounding box center [579, 280] width 1088 height 14
checkbox \(tgp\) "true"
type input "tgp"
click at [26, 325] on div "tgp" at bounding box center [579, 314] width 1110 height 34
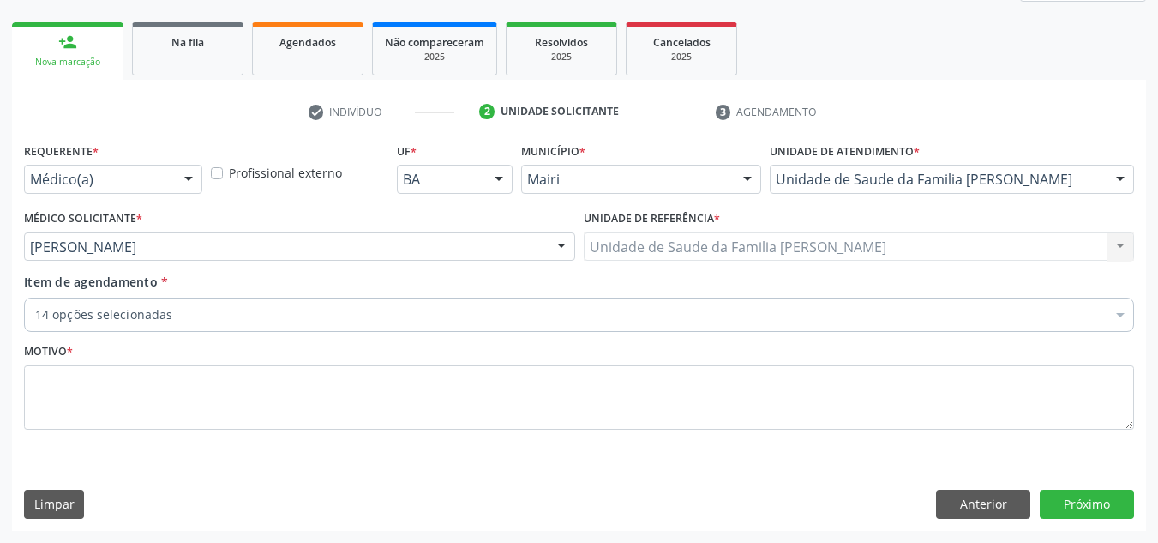
scroll to position [234, 0]
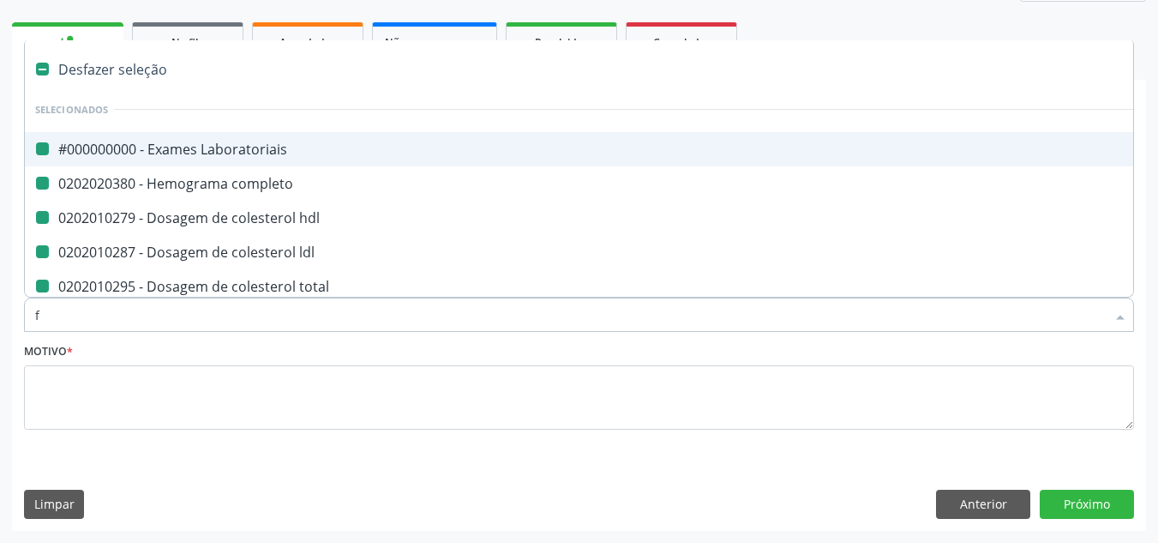
type input "fe"
checkbox Laboratoriais "false"
checkbox completo "false"
checkbox hdl "false"
checkbox ldl "false"
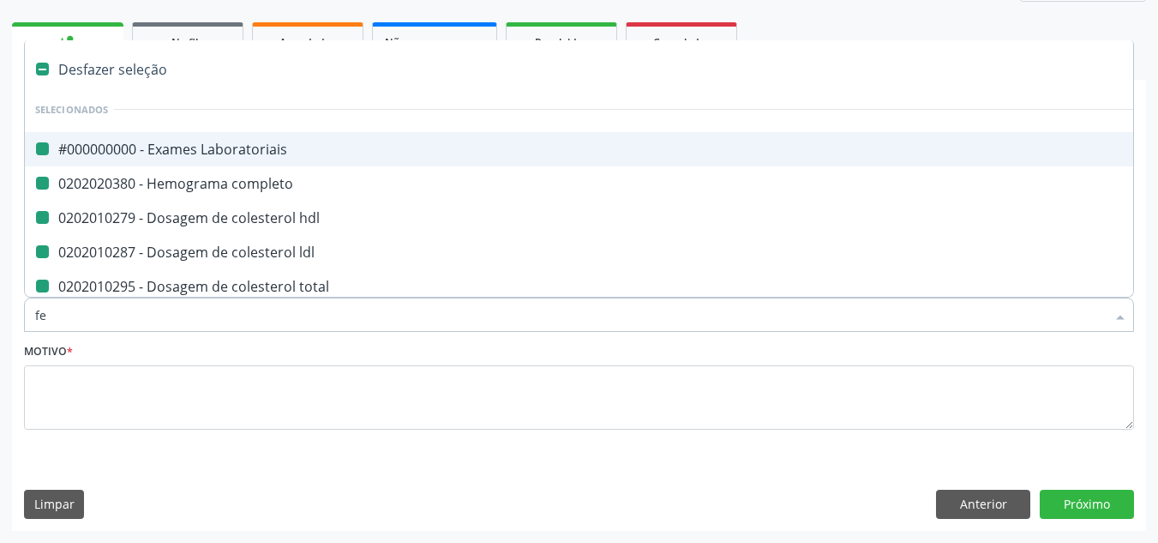
checkbox total "false"
checkbox triglicerideos "false"
checkbox ureia "false"
checkbox creatinina "false"
checkbox urico "false"
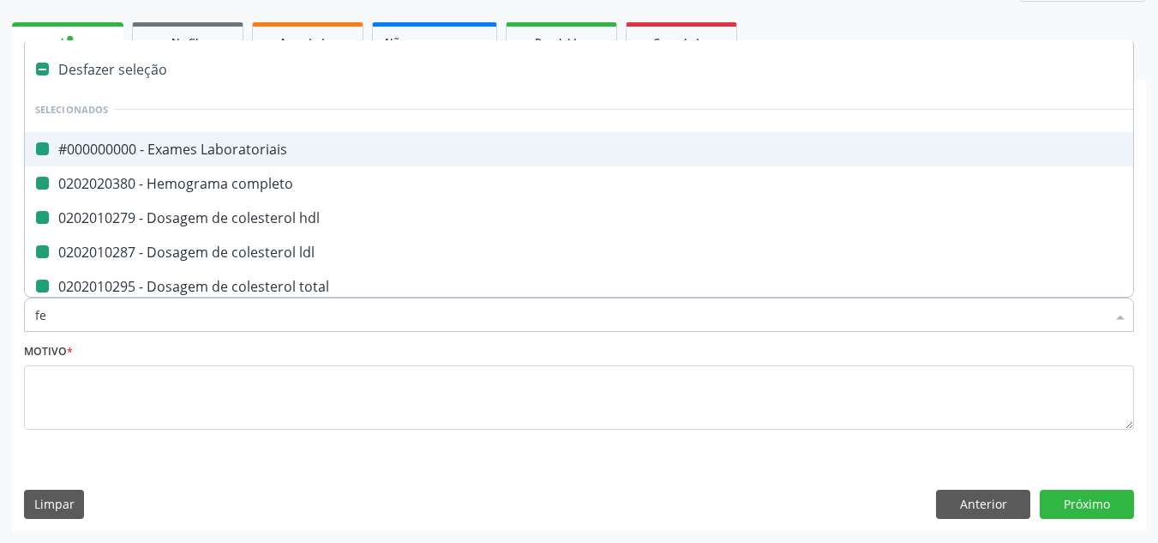
checkbox capilar "false"
checkbox potassio "false"
checkbox sodio "false"
checkbox \(tgo\) "false"
checkbox \(tgp\) "false"
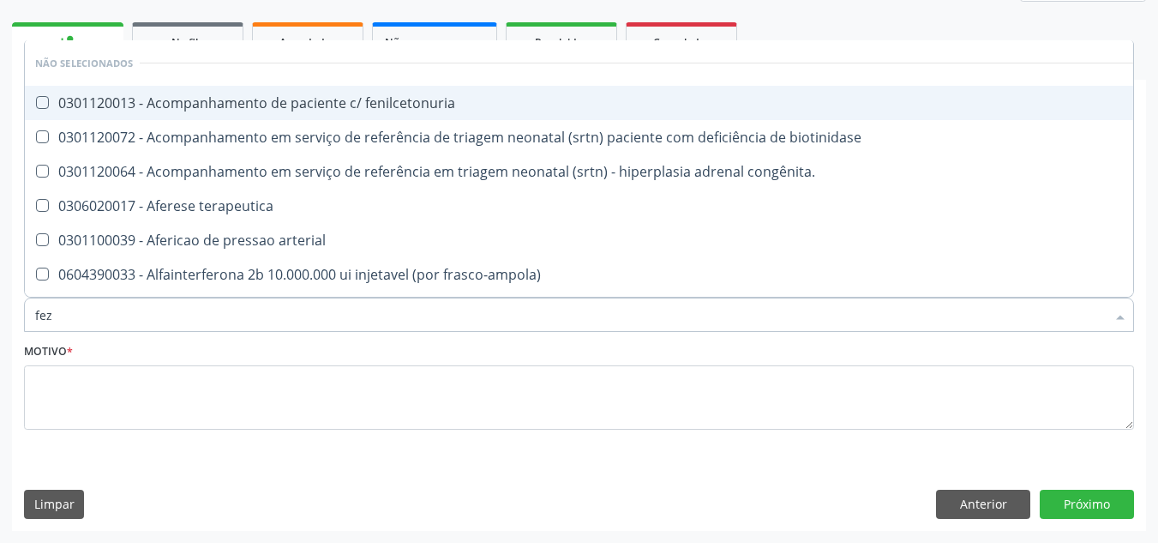
type input "feze"
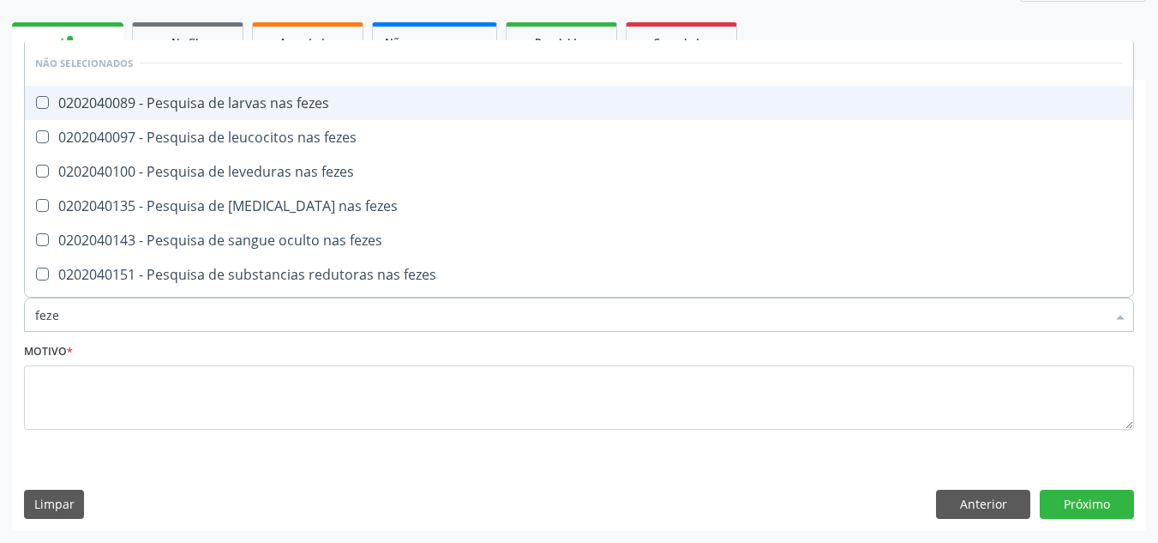
click at [157, 99] on div "0202040089 - Pesquisa de larvas nas fezes" at bounding box center [579, 103] width 1088 height 14
checkbox fezes "true"
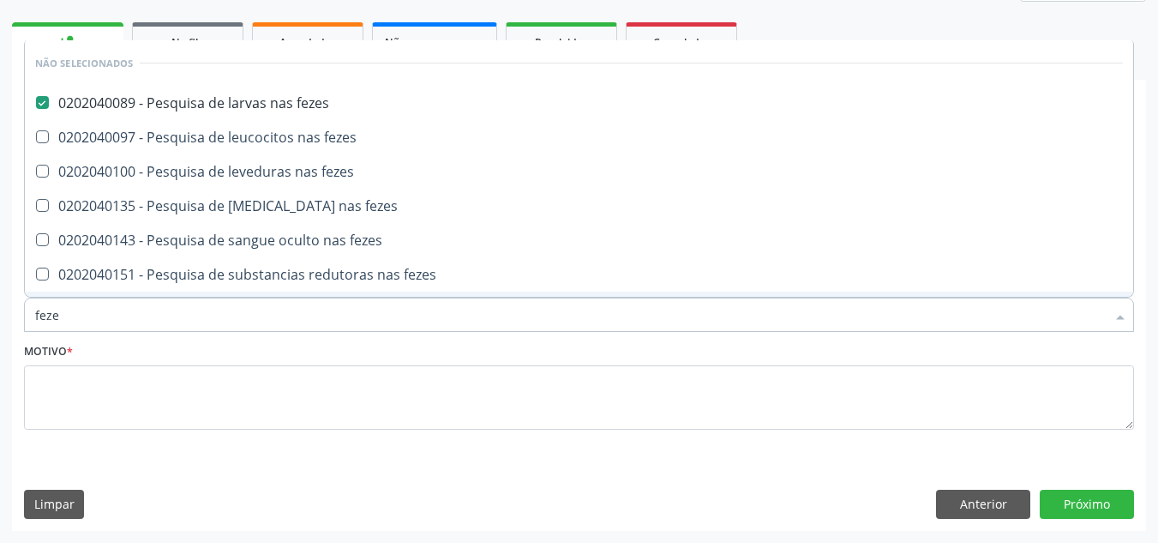
drag, startPoint x: 62, startPoint y: 323, endPoint x: 27, endPoint y: 339, distance: 37.6
click at [27, 339] on div "Requerente * Médico(a) Médico(a) Enfermeiro(a) Paciente Nenhum resultado encont…" at bounding box center [579, 295] width 1110 height 315
checkbox fezes "true"
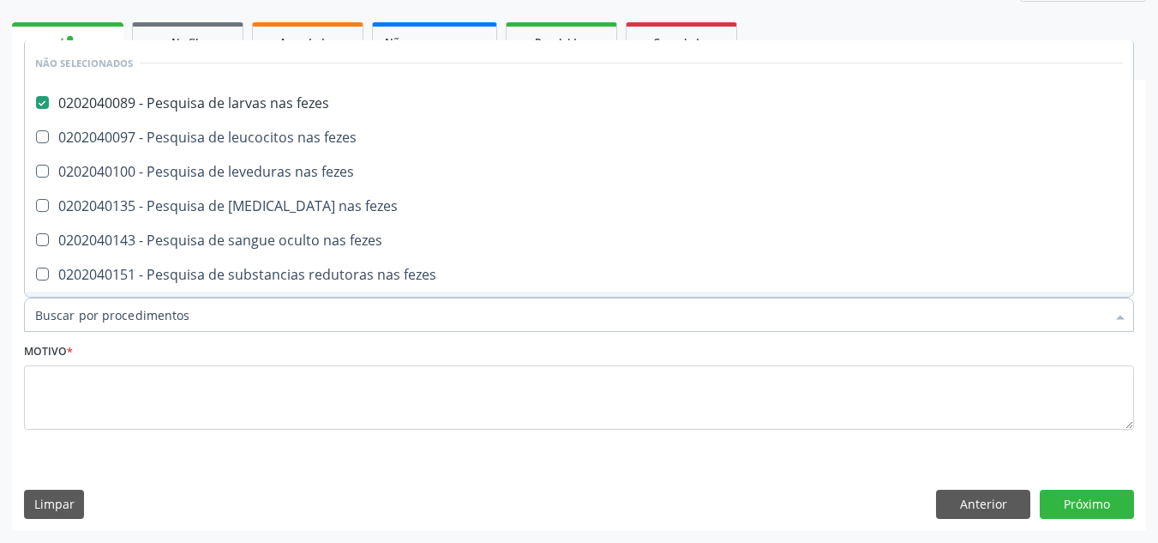
checkbox fezes "true"
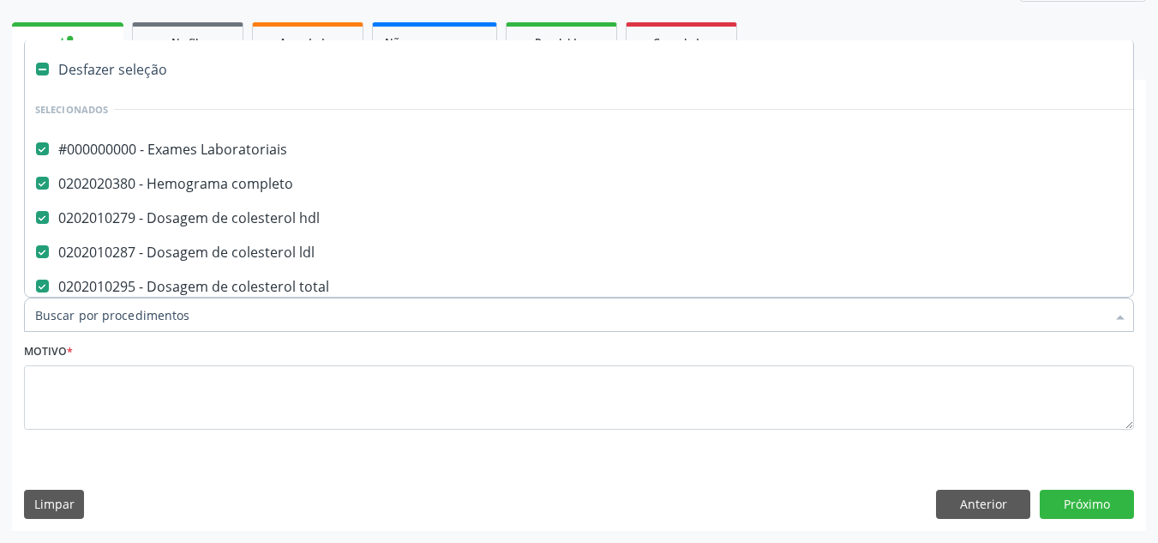
type input "u"
checkbox triglicerideos "false"
checkbox ureia "false"
checkbox creatinina "false"
checkbox urico "false"
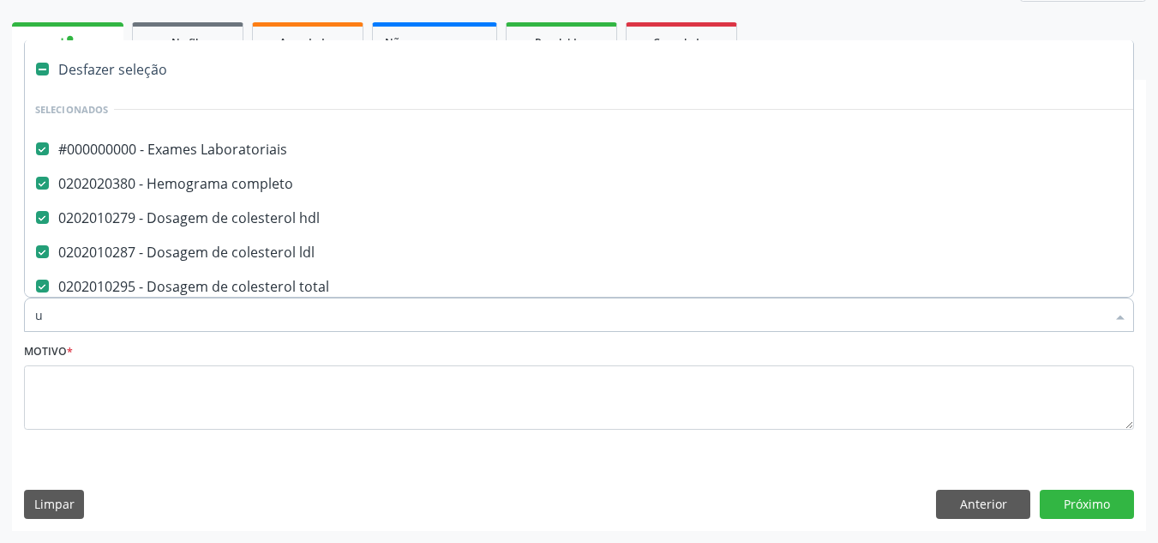
checkbox capilar "false"
checkbox potassio "false"
checkbox sodio "false"
checkbox \(tgo\) "false"
checkbox \(tgp\) "false"
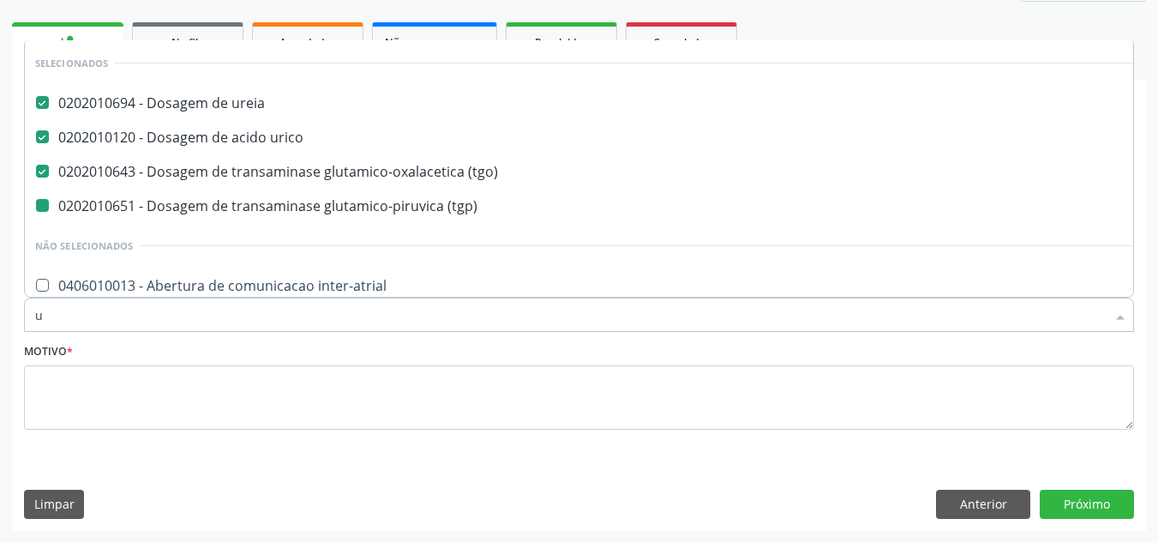
type input "ur"
checkbox \(tgp\) "false"
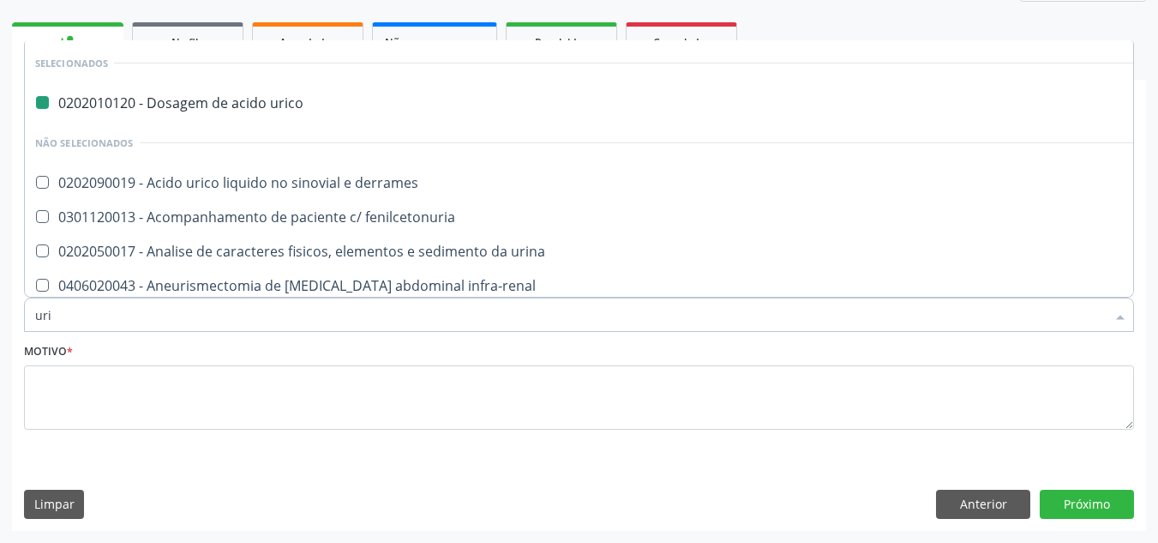
type input "urin"
checkbox urico "false"
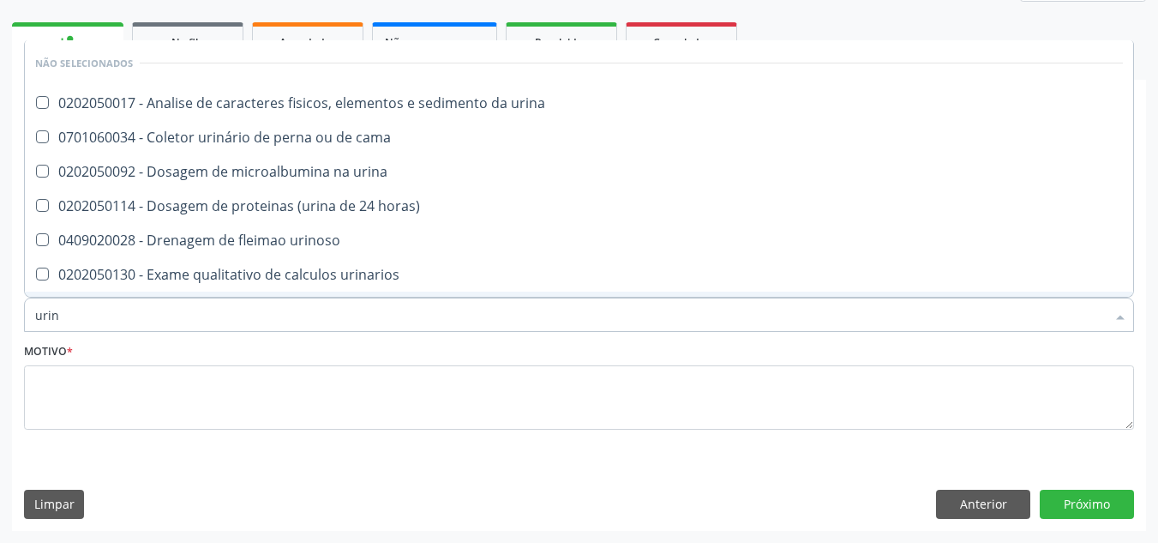
type input "urina"
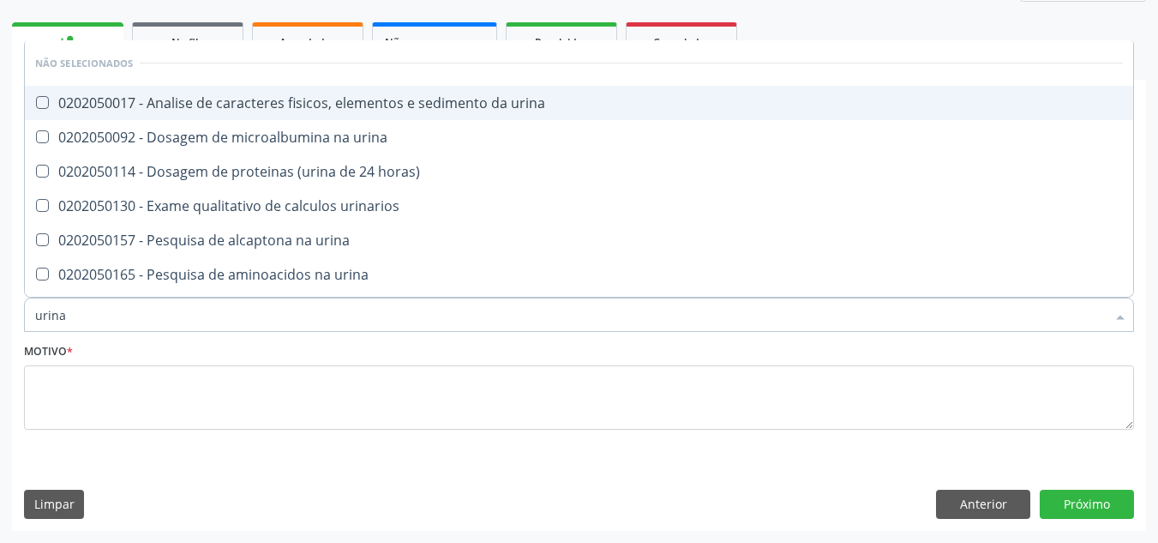
click at [236, 80] on li "Não selecionados" at bounding box center [579, 62] width 1108 height 45
click at [233, 96] on div "0202050017 - Analise de caracteres fisicos, elementos e sedimento da urina" at bounding box center [579, 103] width 1088 height 14
checkbox urina "true"
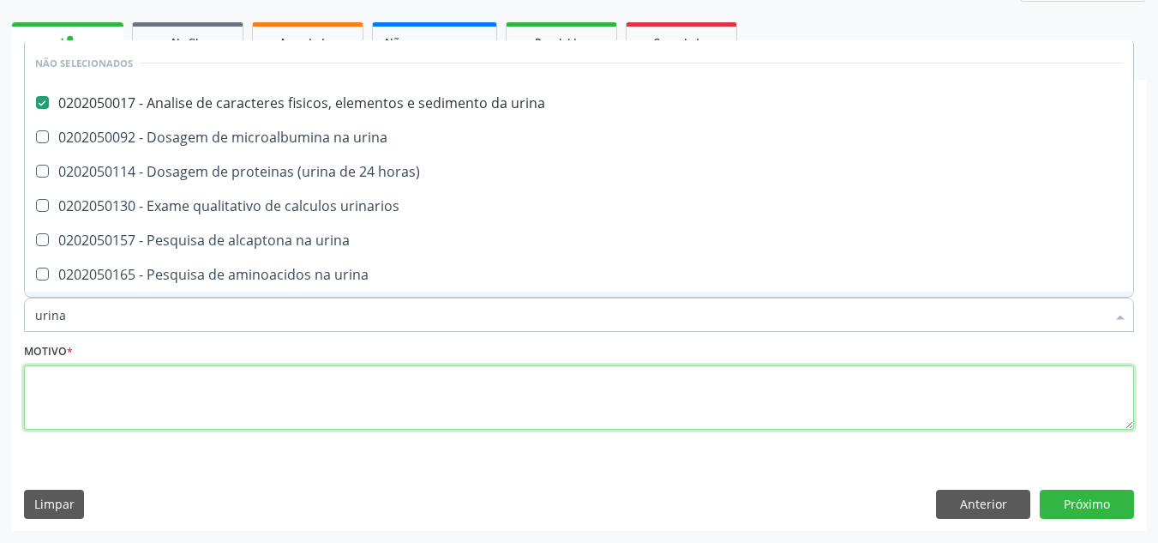
click at [161, 370] on textarea at bounding box center [579, 397] width 1110 height 65
checkbox urinarios "true"
checkbox urina "true"
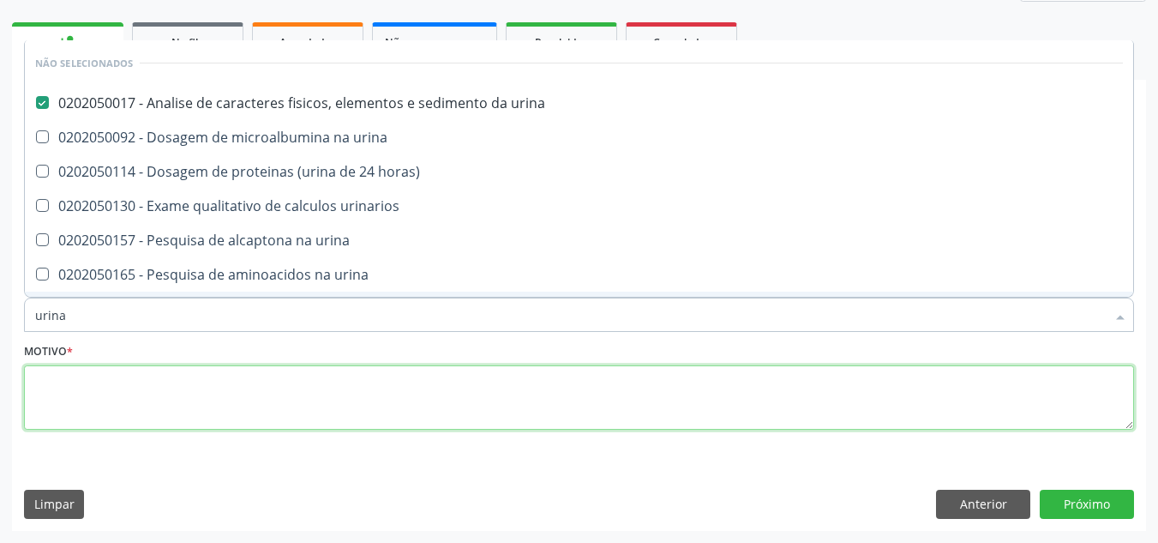
checkbox urina "true"
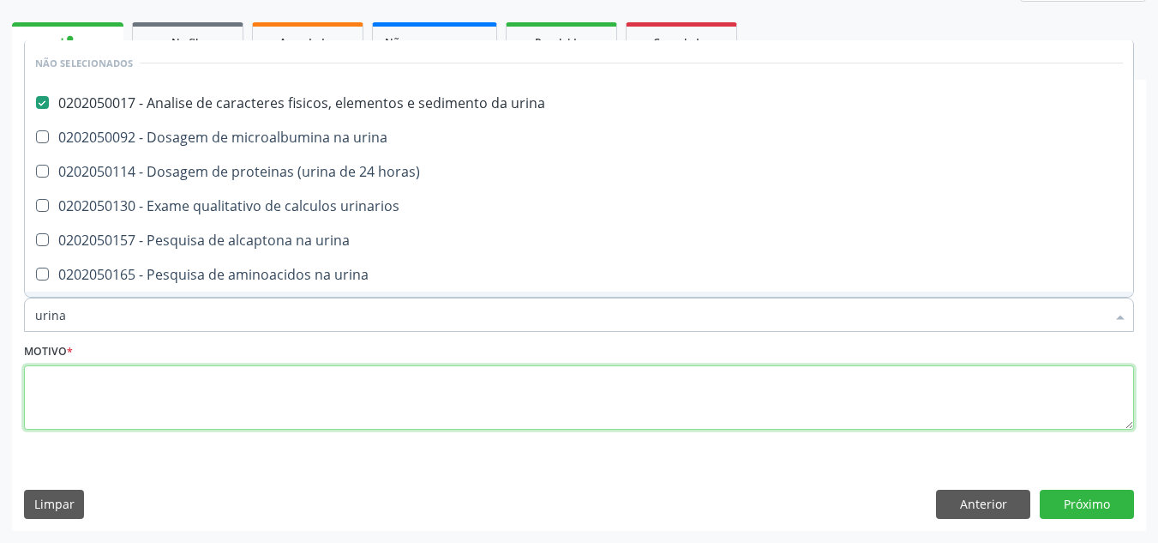
checkbox urina "true"
checkbox horas\) "true"
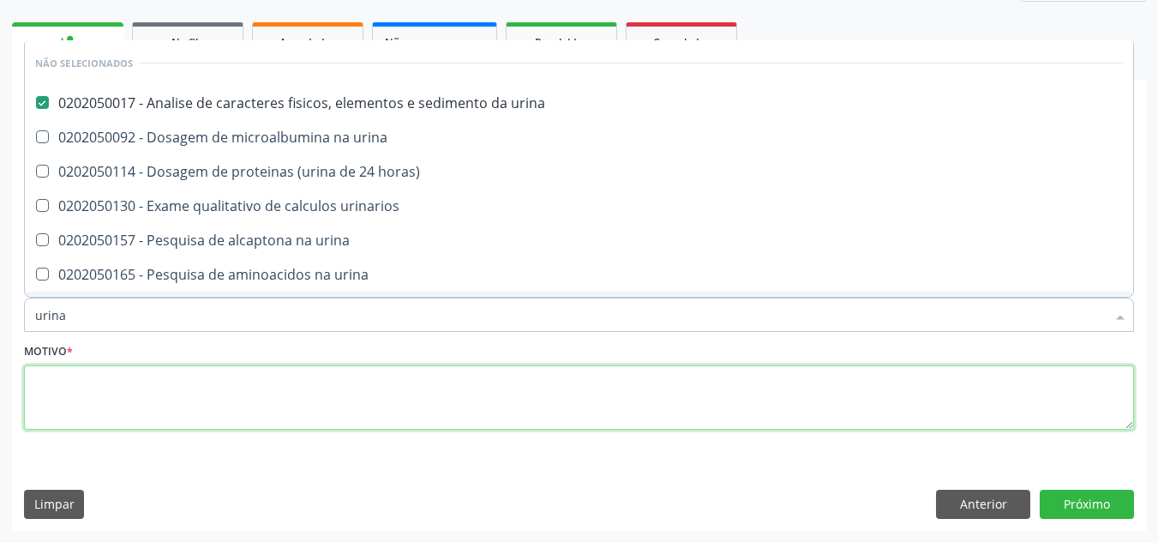
checkbox urina "true"
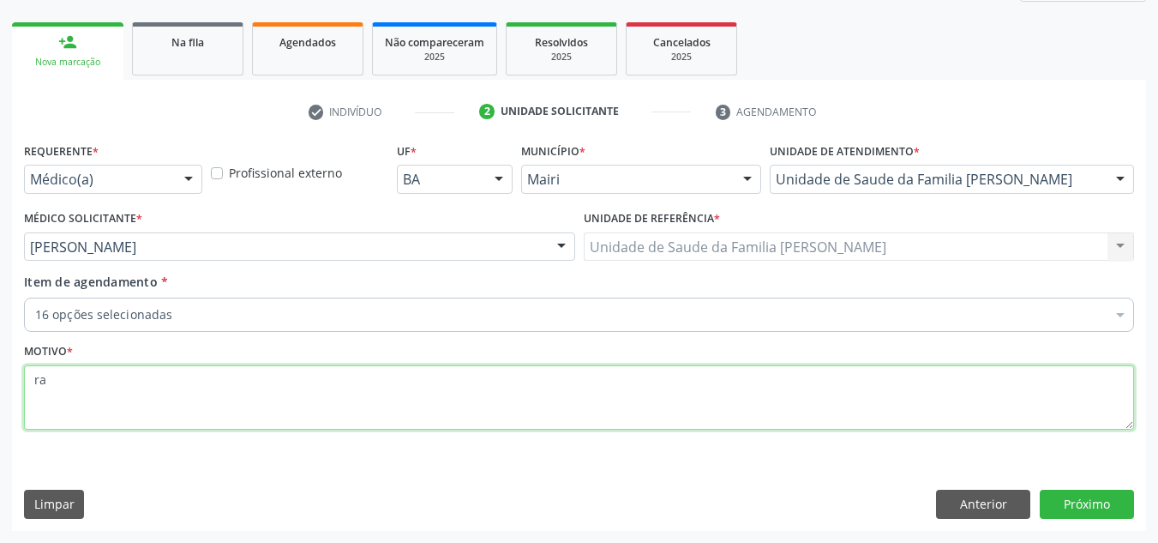
type textarea "r"
type textarea "RASTREIO"
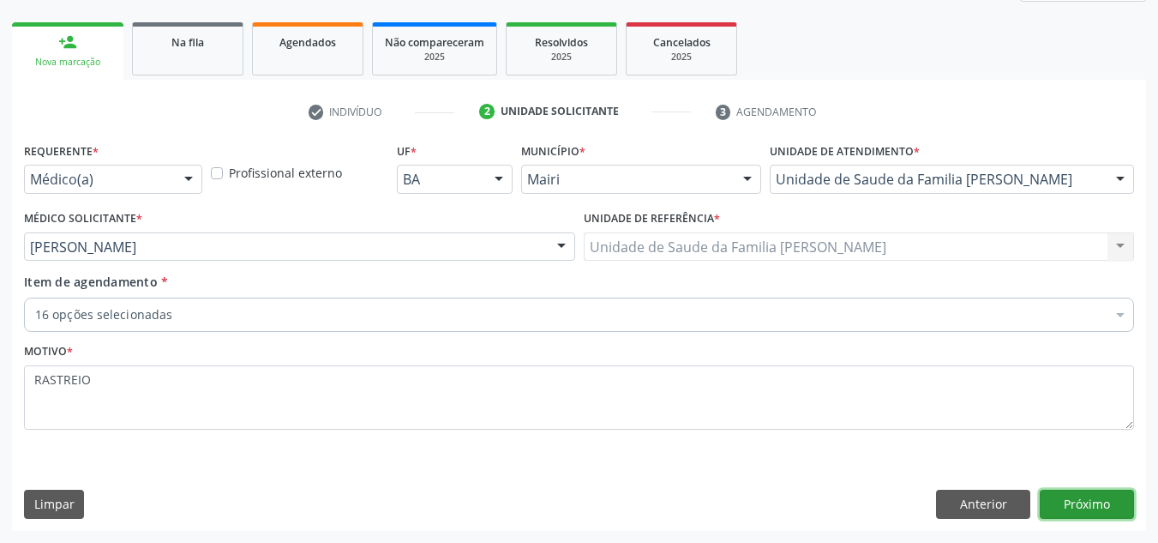
click at [1064, 493] on button "Próximo" at bounding box center [1087, 503] width 94 height 29
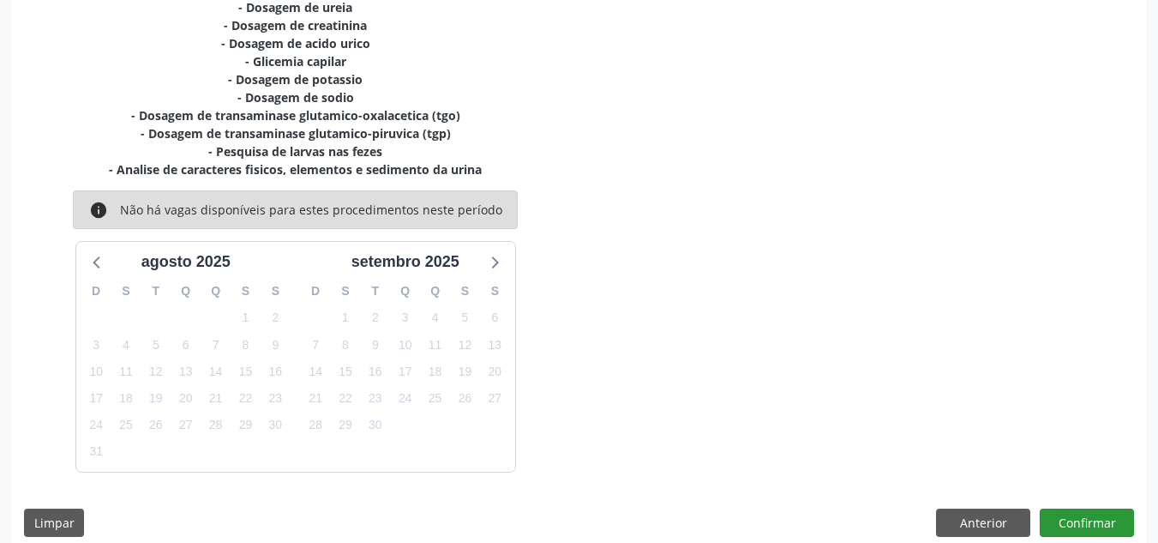
scroll to position [524, 0]
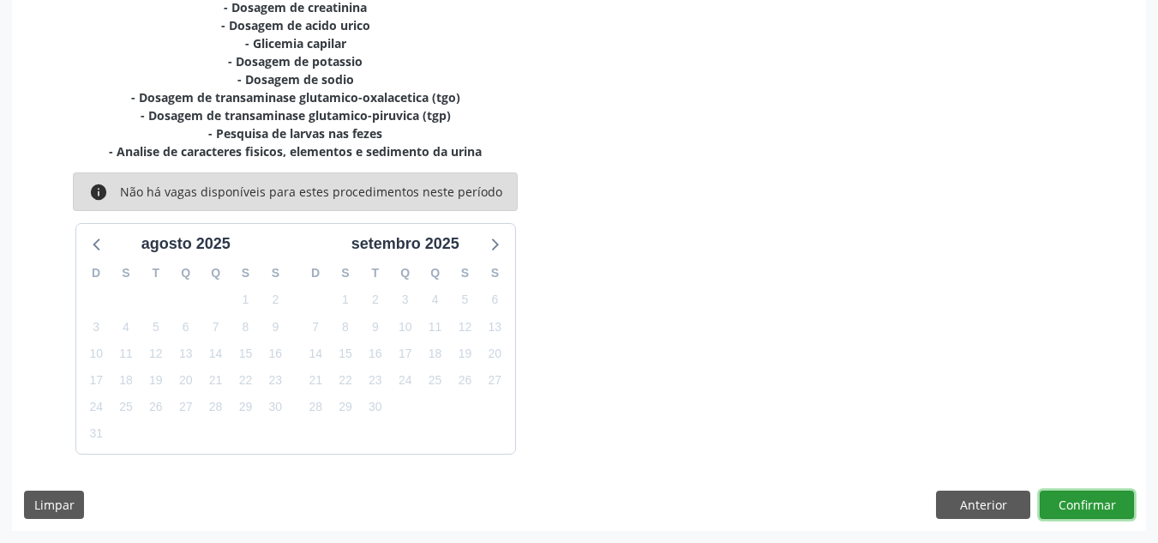
click at [1101, 501] on button "Confirmar" at bounding box center [1087, 504] width 94 height 29
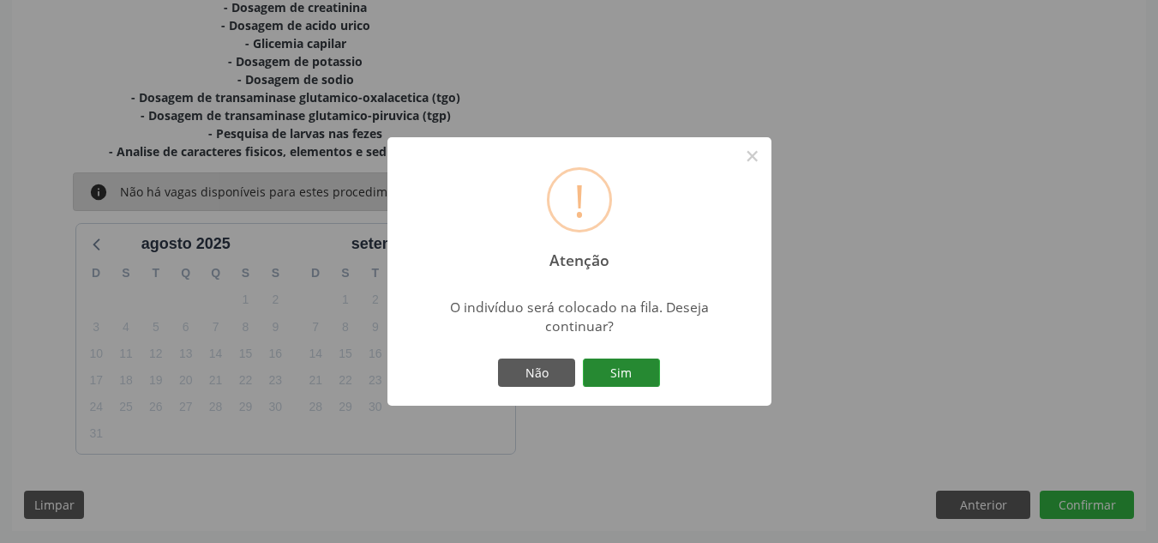
click at [633, 374] on button "Sim" at bounding box center [621, 372] width 77 height 29
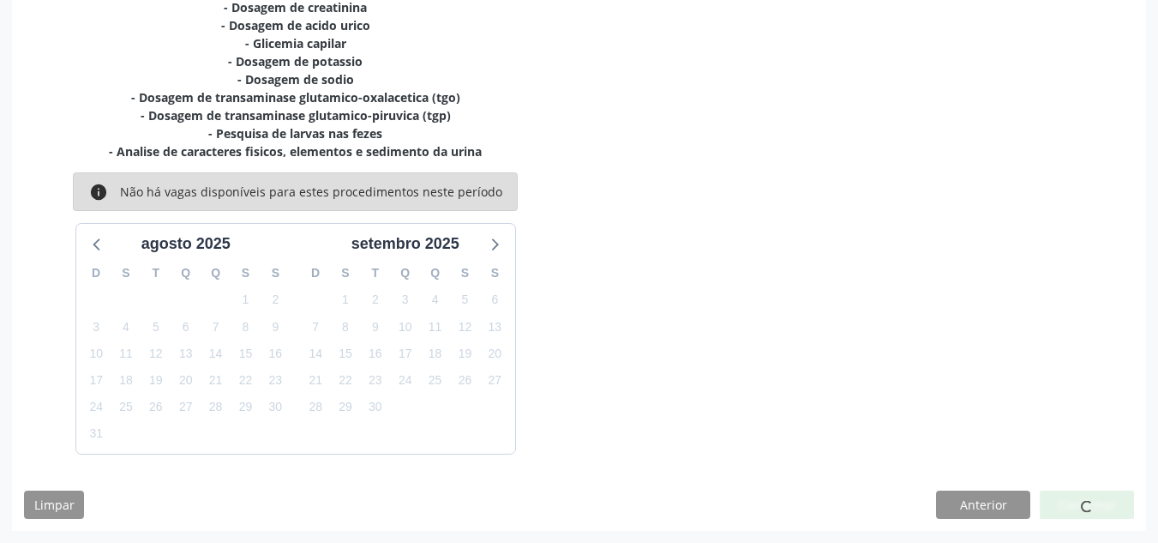
scroll to position [29, 0]
